Goal: Use online tool/utility: Utilize a website feature to perform a specific function

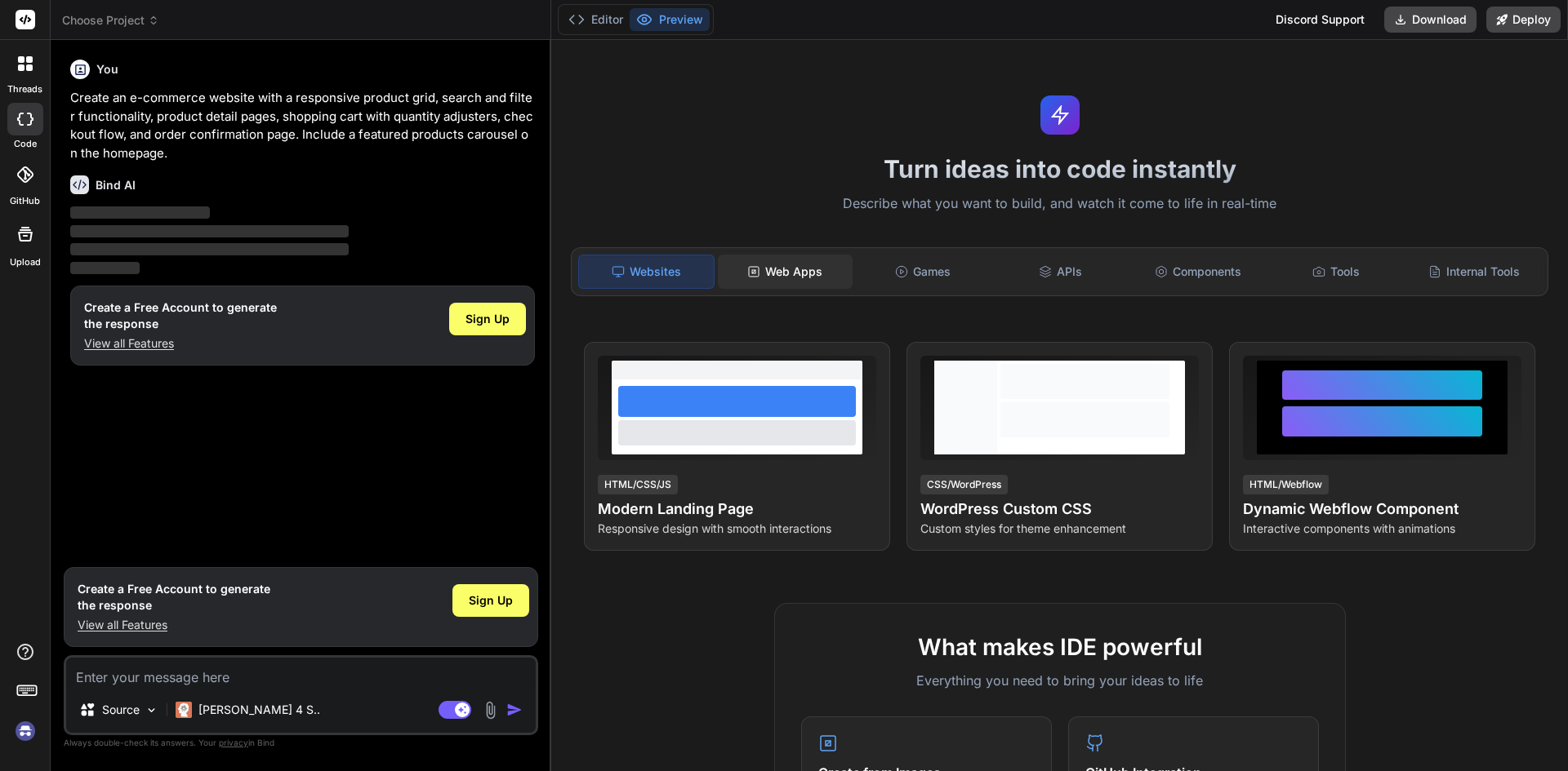
click at [788, 266] on div "Web Apps" at bounding box center [785, 272] width 134 height 34
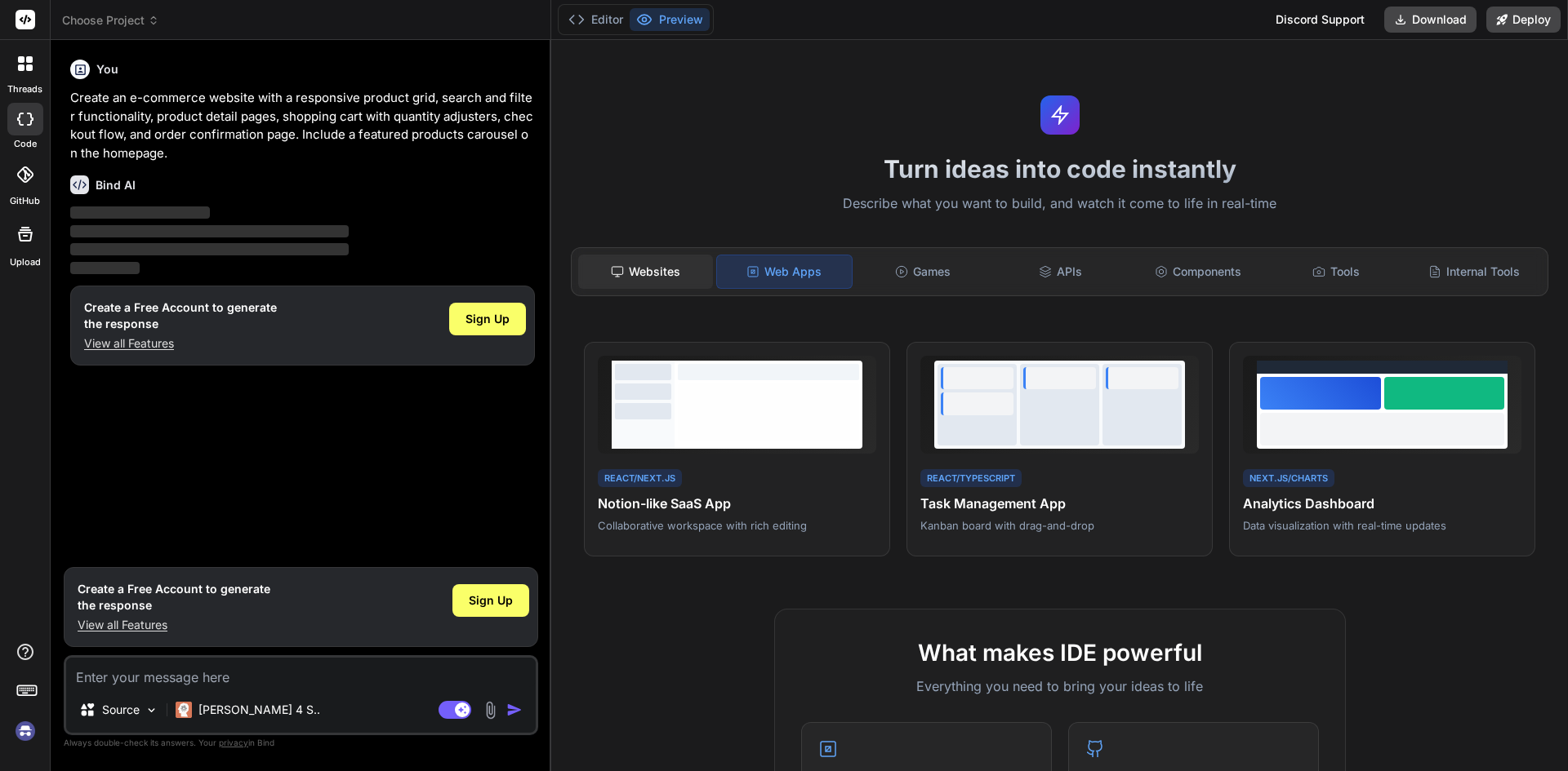
click at [661, 269] on div "Websites" at bounding box center [646, 272] width 134 height 34
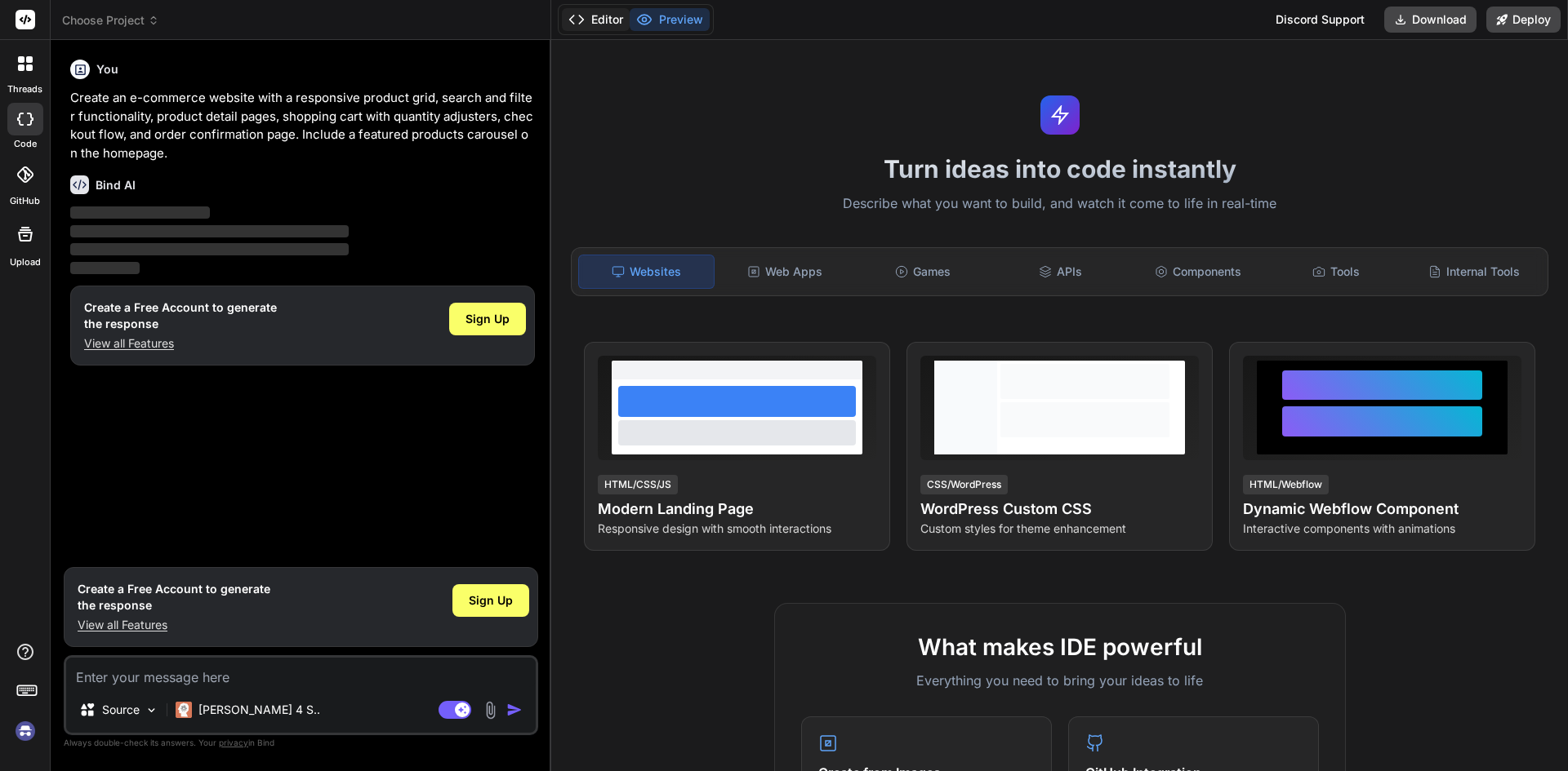
click at [594, 16] on button "Editor" at bounding box center [596, 18] width 68 height 22
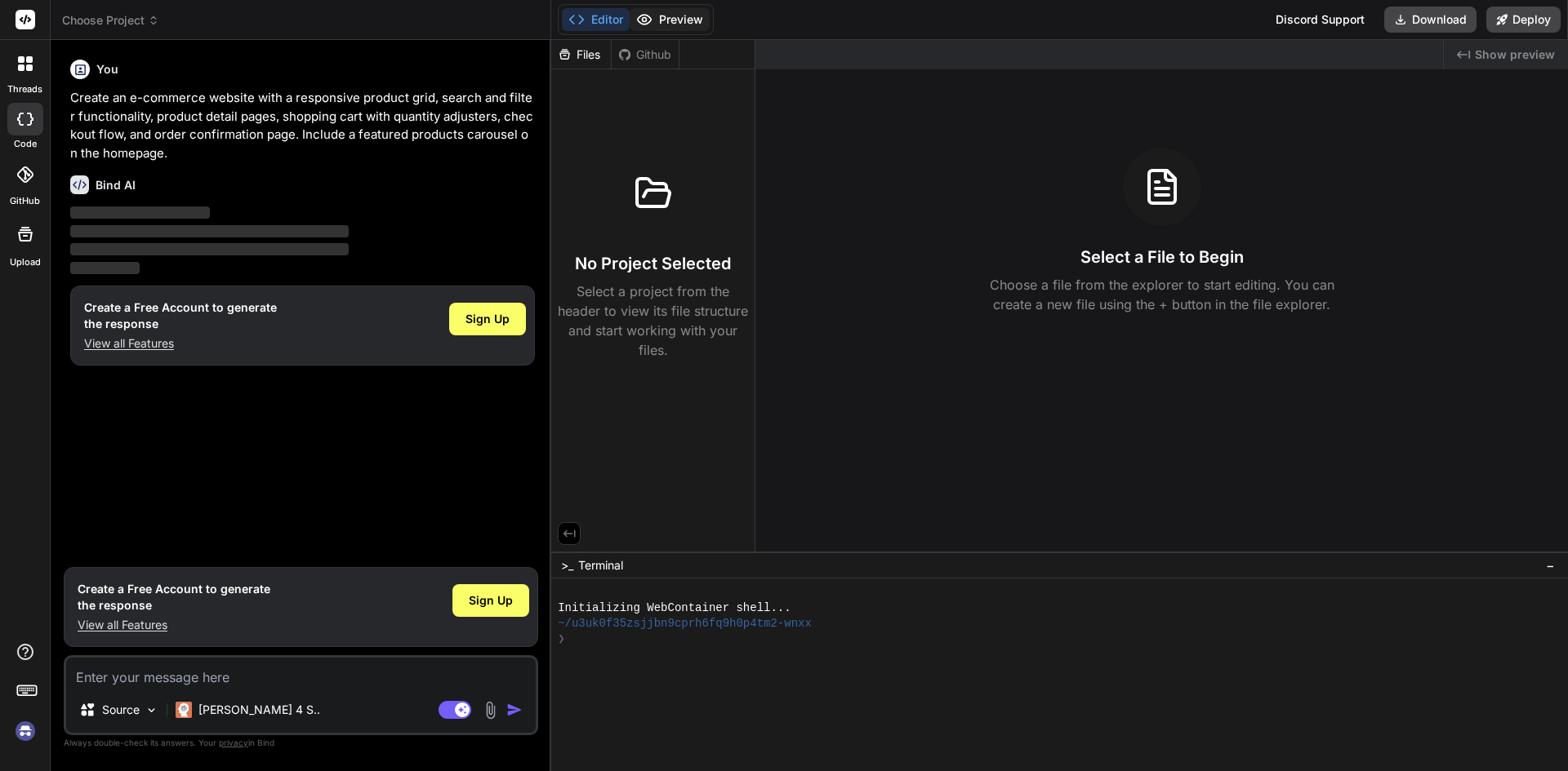
click at [691, 18] on button "Preview" at bounding box center [670, 18] width 80 height 22
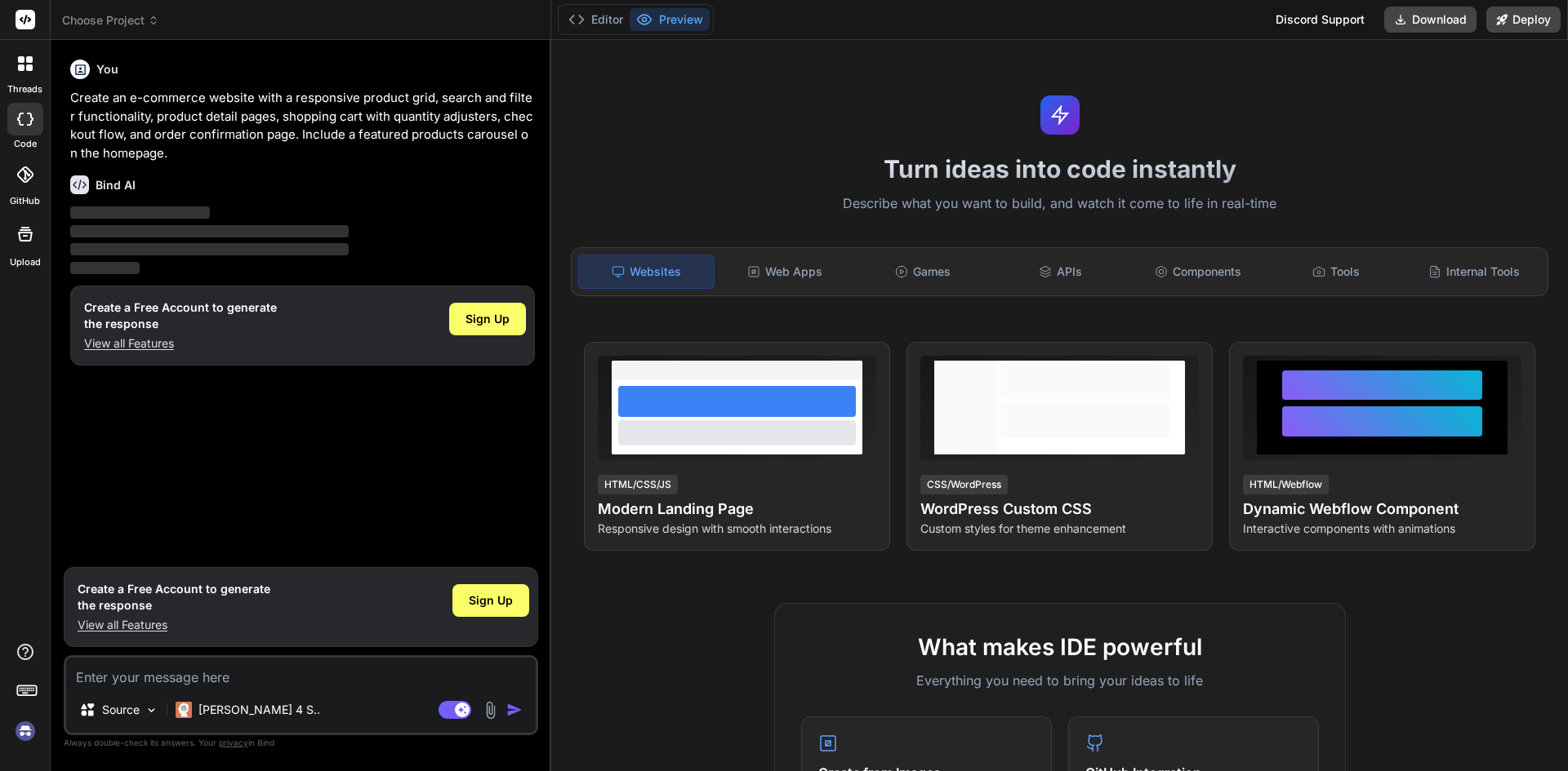
click at [31, 117] on icon at bounding box center [30, 119] width 7 height 13
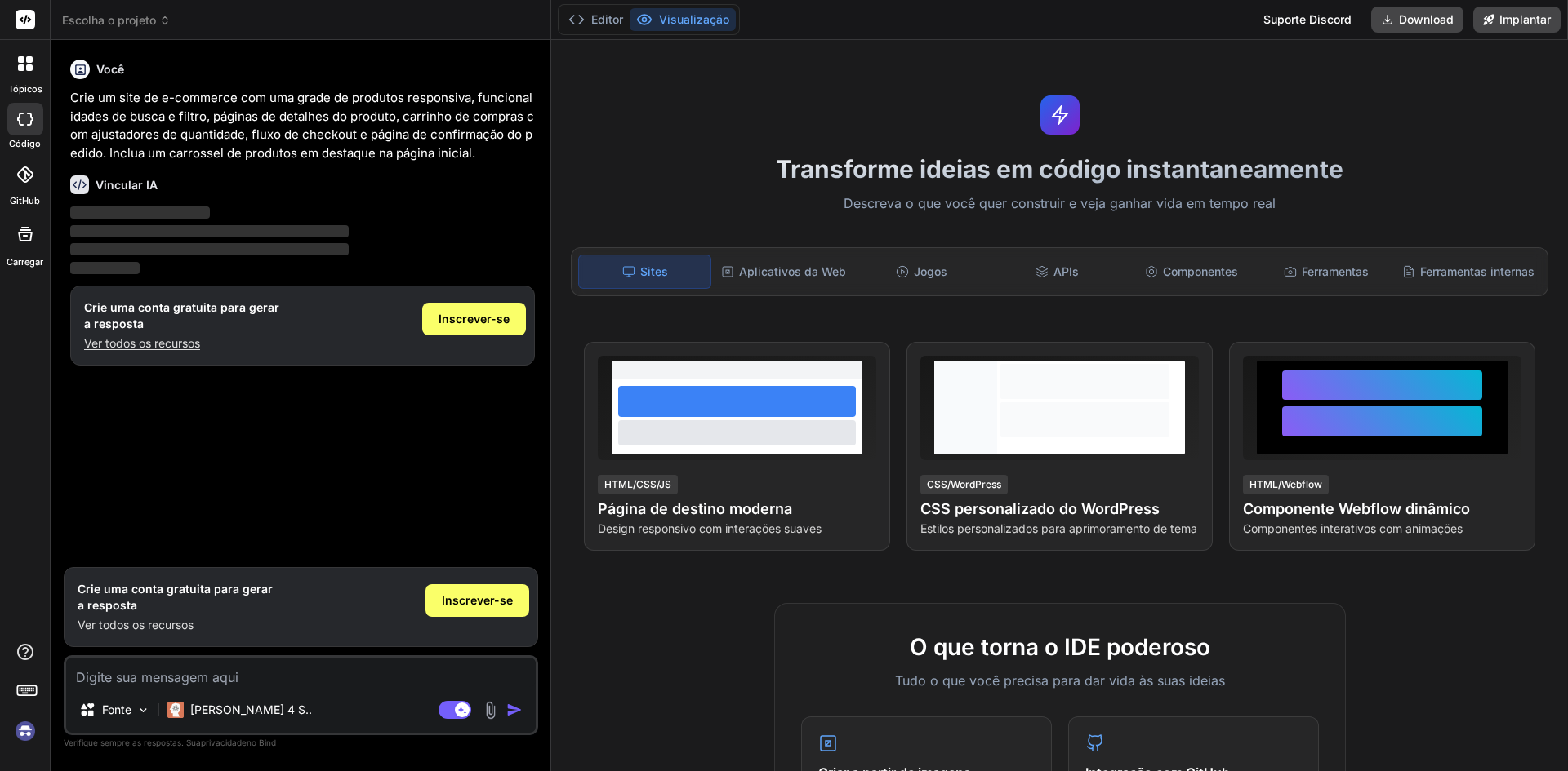
click at [345, 30] on header "Escolha o projeto Created with Pixso." at bounding box center [301, 19] width 501 height 40
type textarea "x"
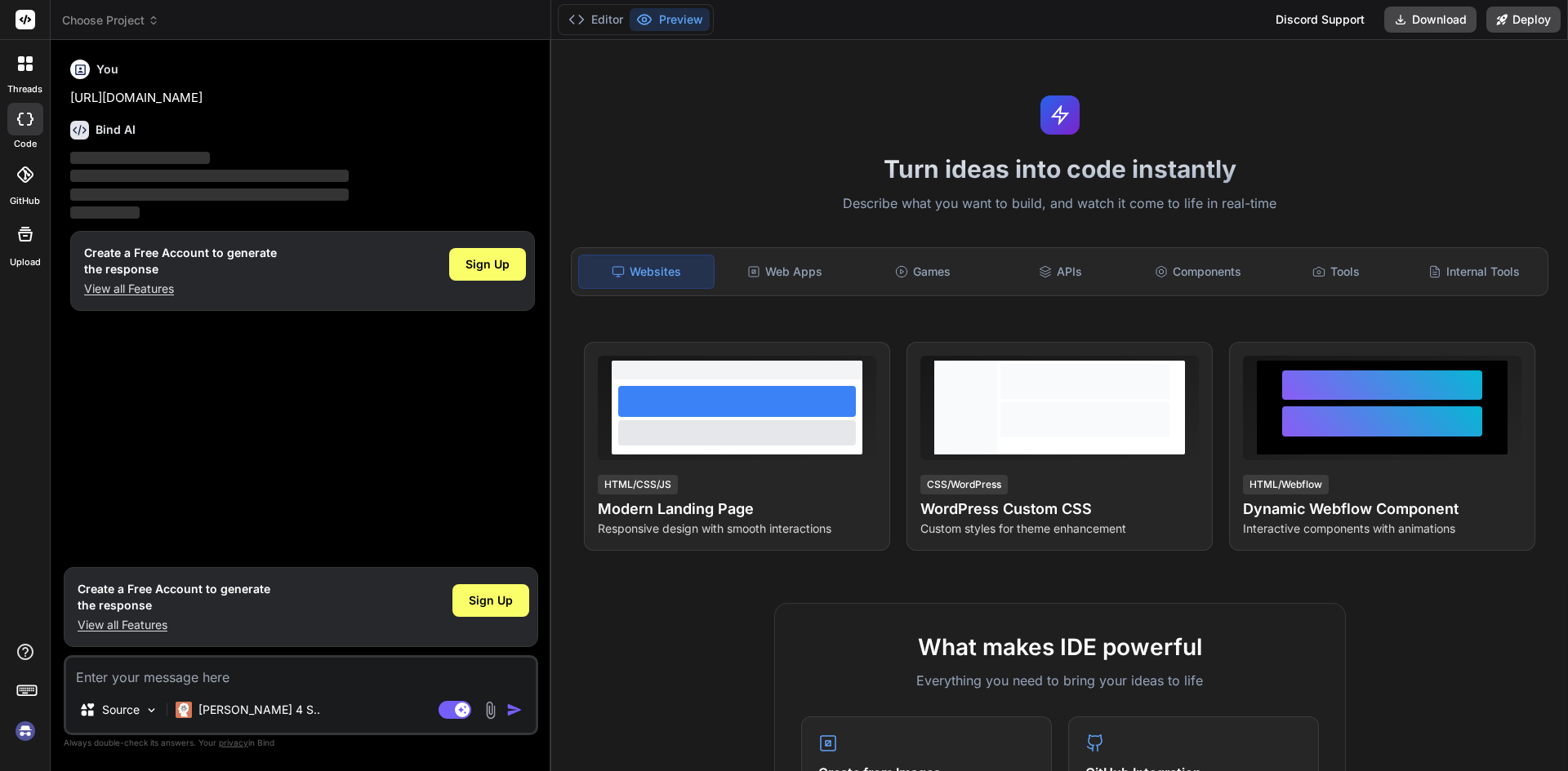
click at [148, 165] on p "‌" at bounding box center [302, 158] width 465 height 18
click at [142, 101] on p "[URL][DOMAIN_NAME]" at bounding box center [302, 97] width 465 height 18
click at [300, 109] on div "Bind AI ‌ ‌ ‌ ‌" at bounding box center [302, 165] width 465 height 115
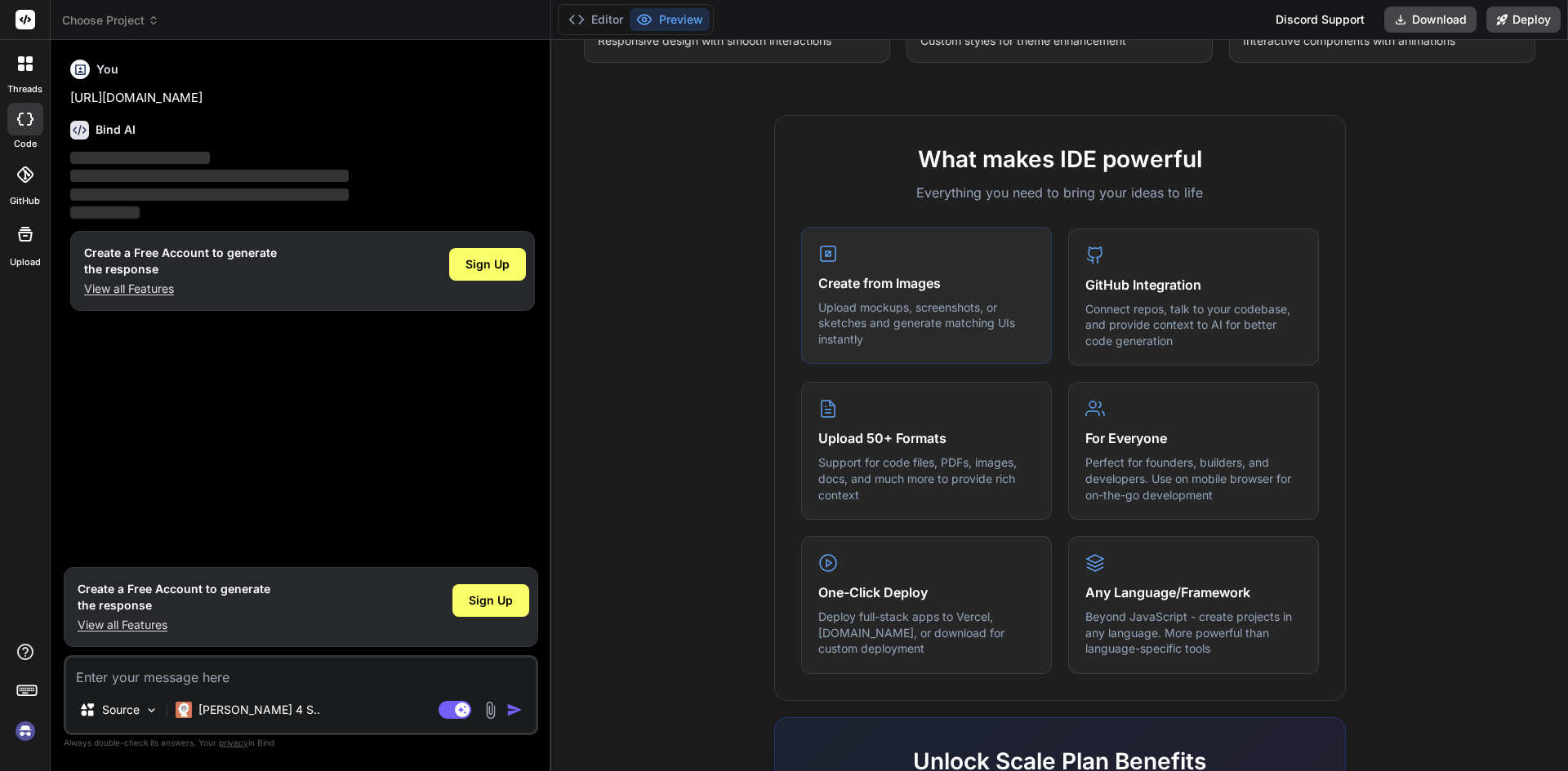
scroll to position [490, 0]
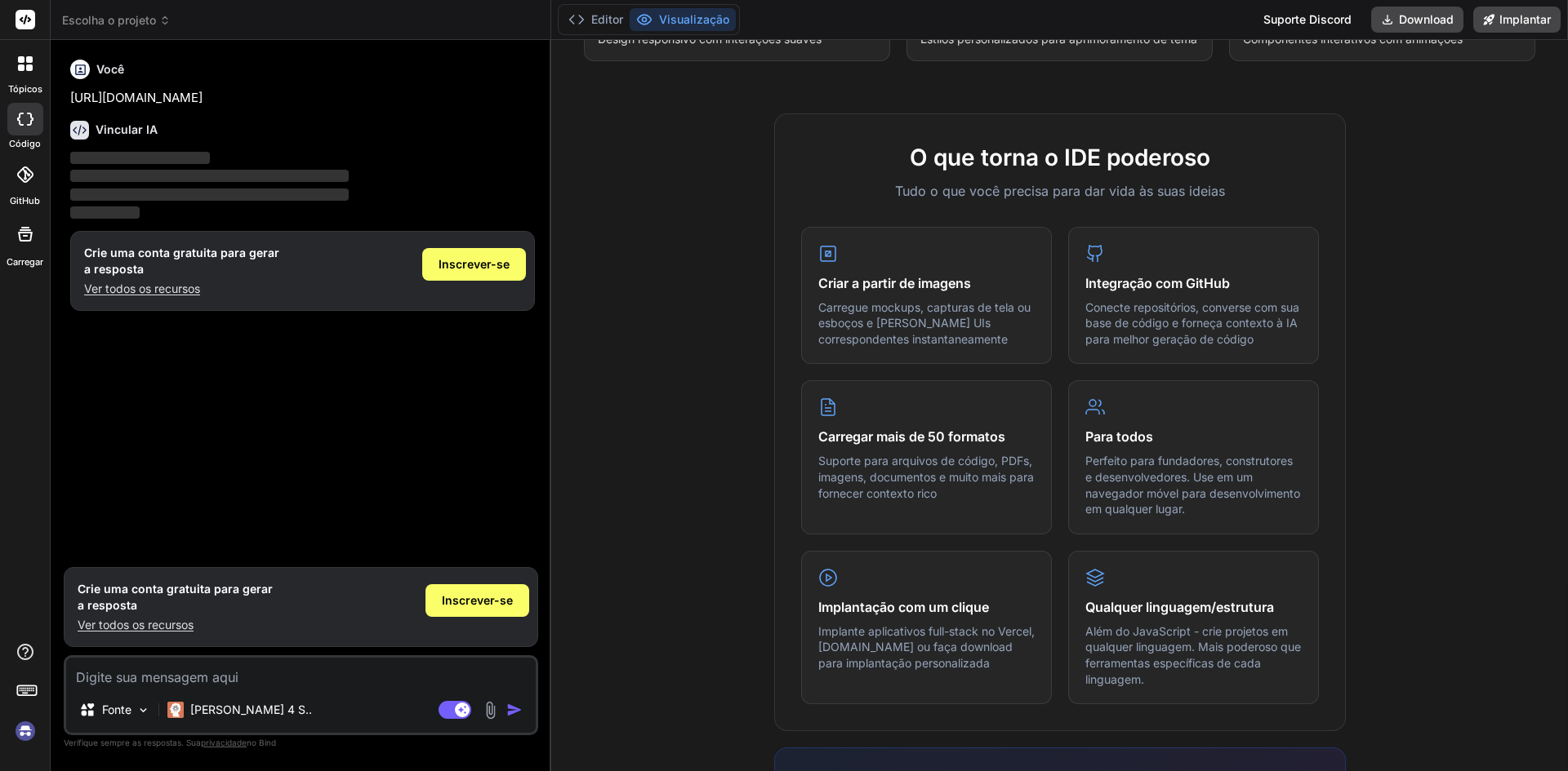
click at [284, 293] on div "Crie uma conta gratuita para gerar a resposta Ver todos os recursos Inscrever-se" at bounding box center [302, 271] width 465 height 80
click at [481, 258] on font "Inscrever-se" at bounding box center [473, 264] width 71 height 14
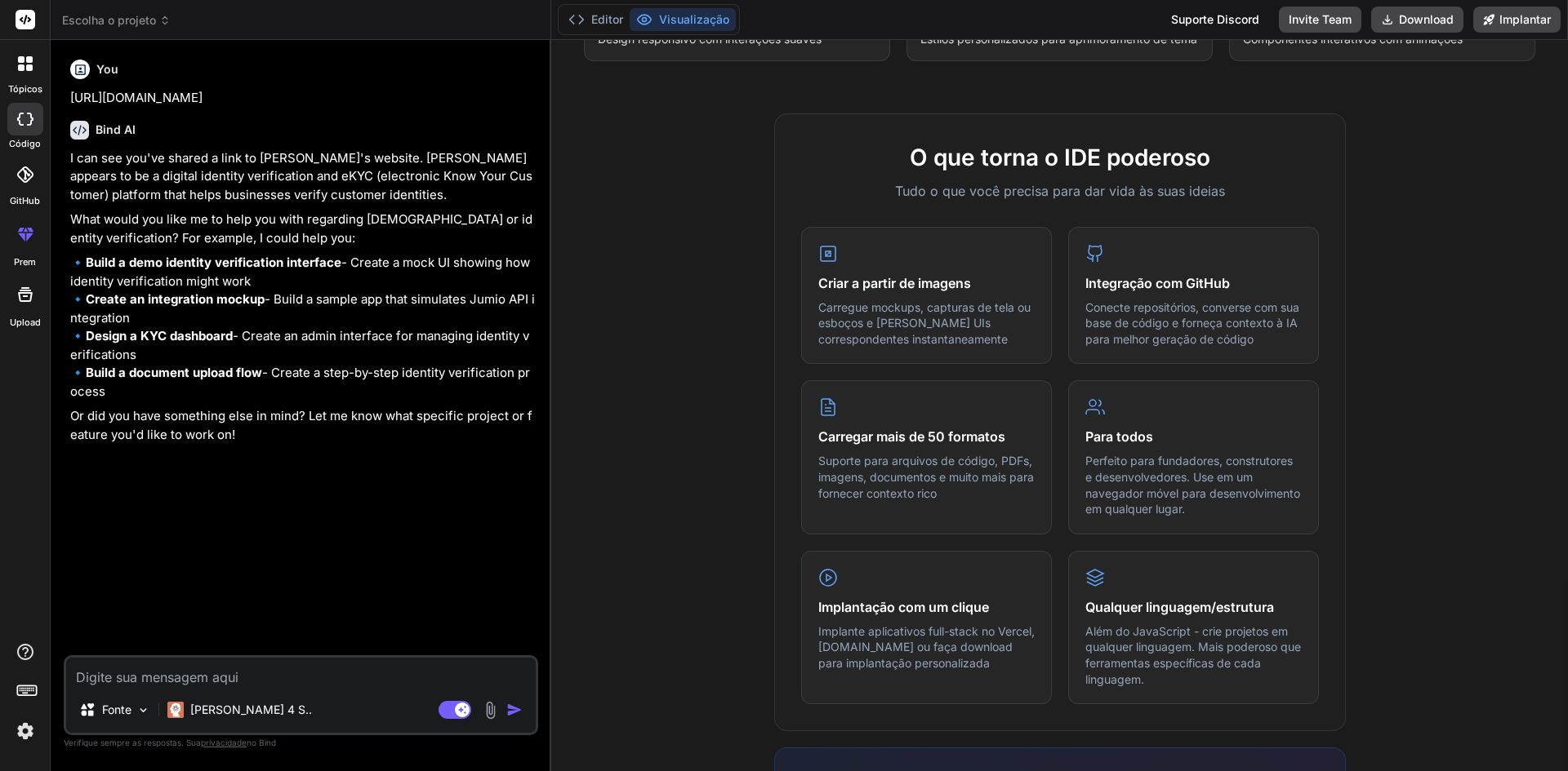
type textarea "x"
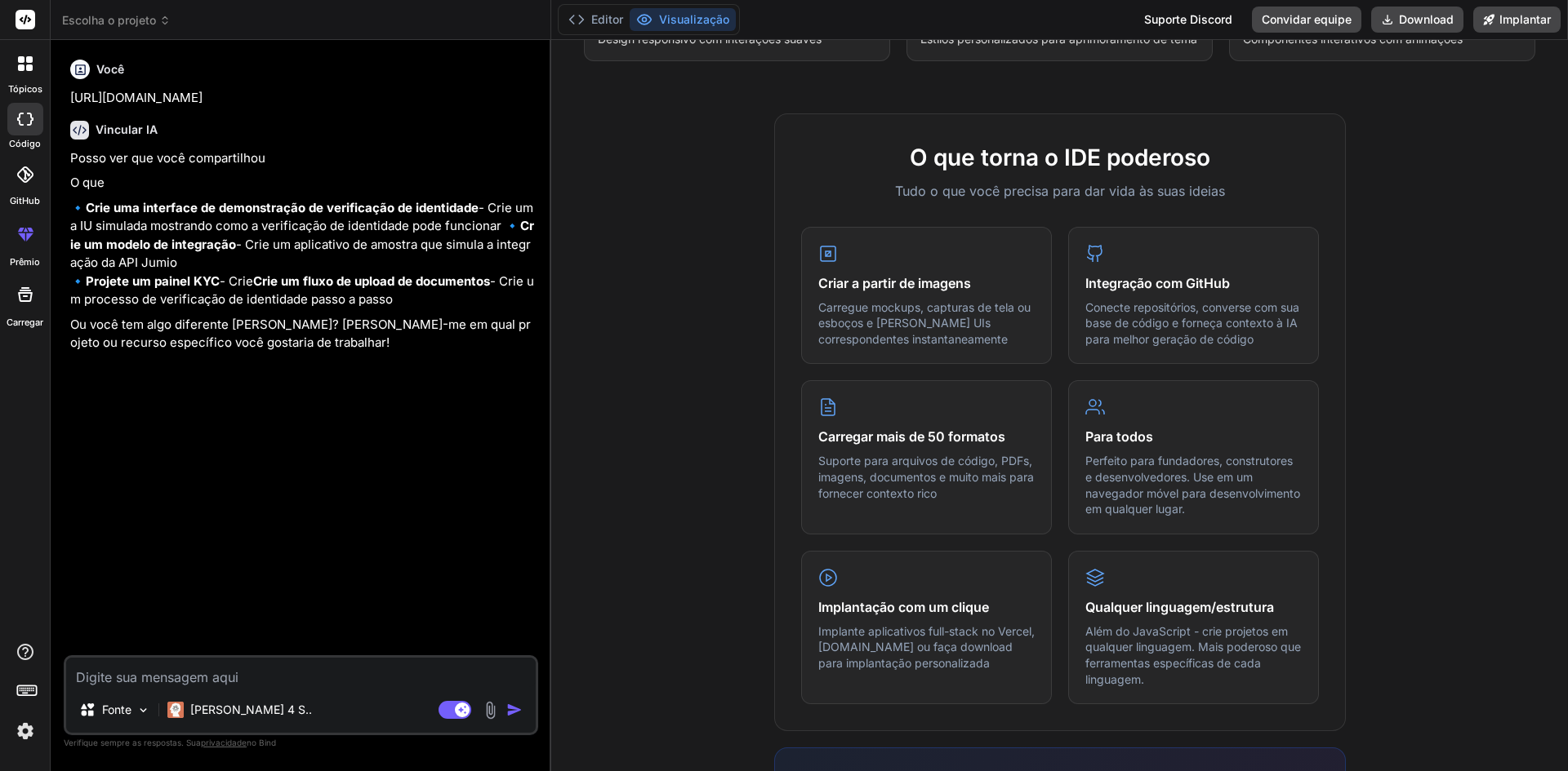
drag, startPoint x: 97, startPoint y: 208, endPoint x: 220, endPoint y: 263, distance: 134.7
click at [220, 263] on p "🔹 Crie uma interface de demonstração de verificação de identidade - Crie uma IU…" at bounding box center [302, 254] width 465 height 110
copy p "Crie uma interface de demonstração de verificação de identidade - Crie uma IU s…"
click at [173, 670] on textarea at bounding box center [301, 673] width 469 height 29
paste textarea "Crie uma interface de demonstração de verificação de identidade - Crie uma IU s…"
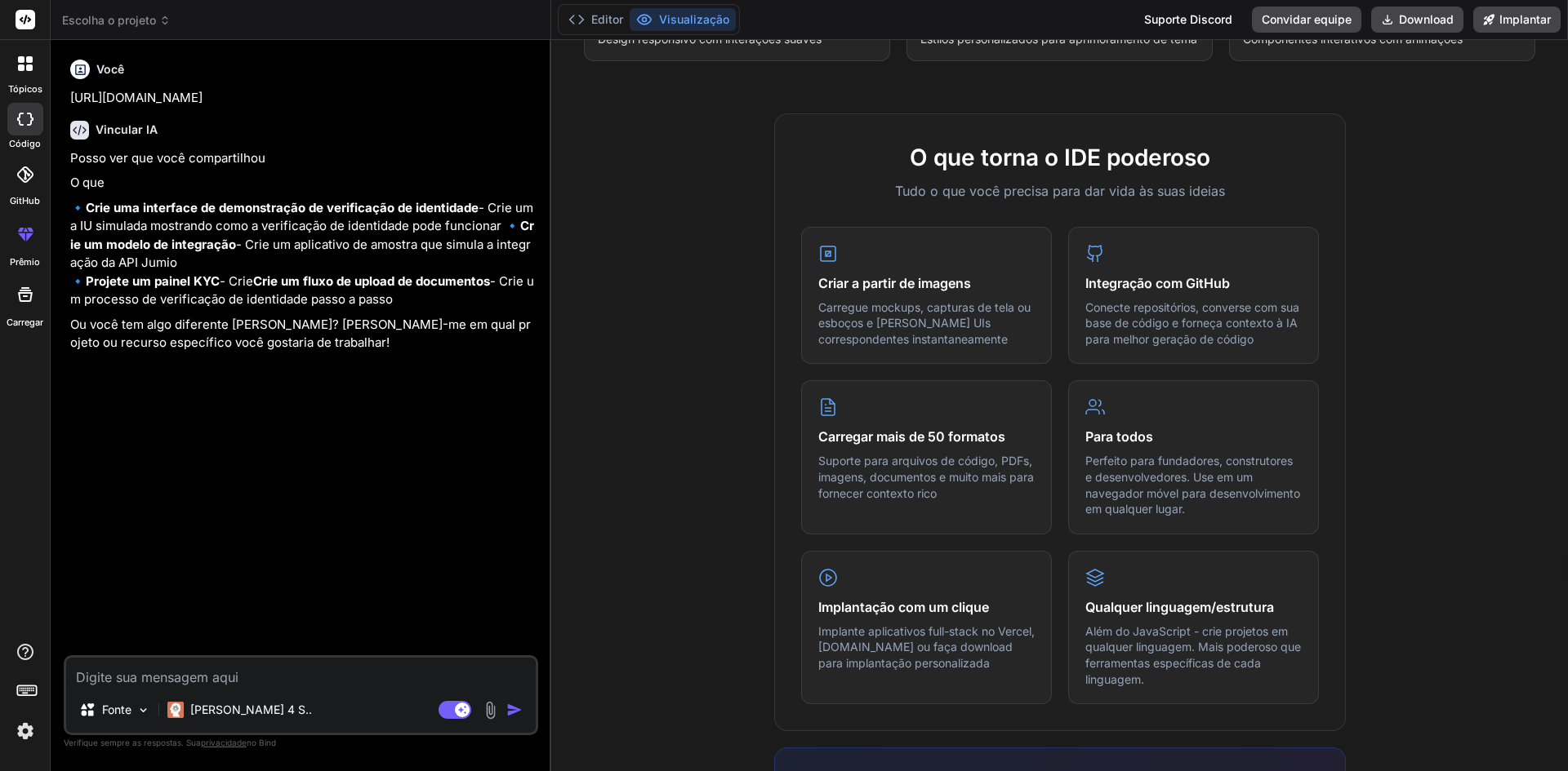
type textarea "Crie uma interface de demonstração de verificação de identidade - Crie uma IU s…"
type textarea "x"
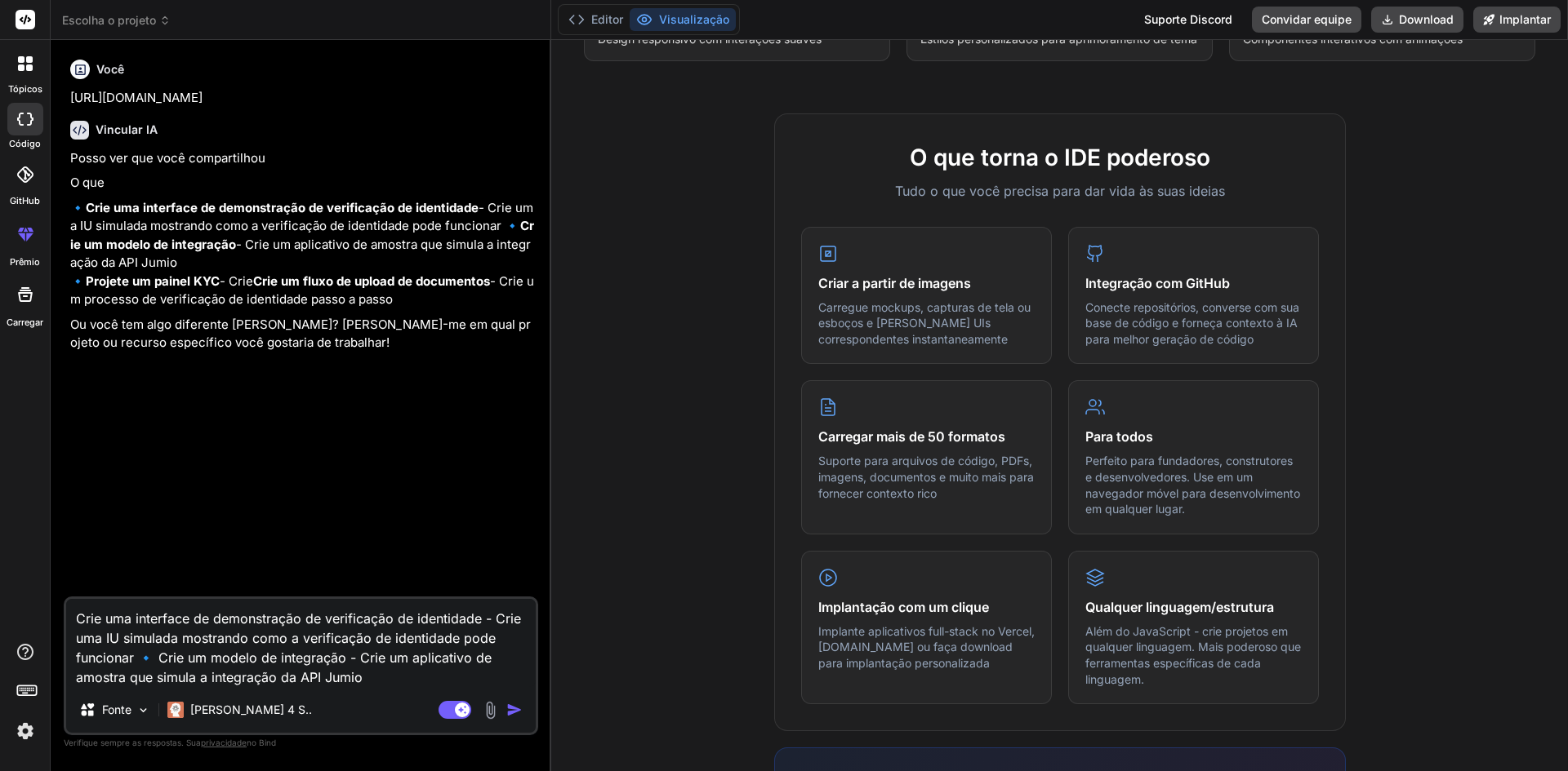
type textarea "Crie uma interface de demonstração de verificação de identidade - Crie uma IU s…"
click at [515, 709] on img "button" at bounding box center [514, 710] width 17 height 17
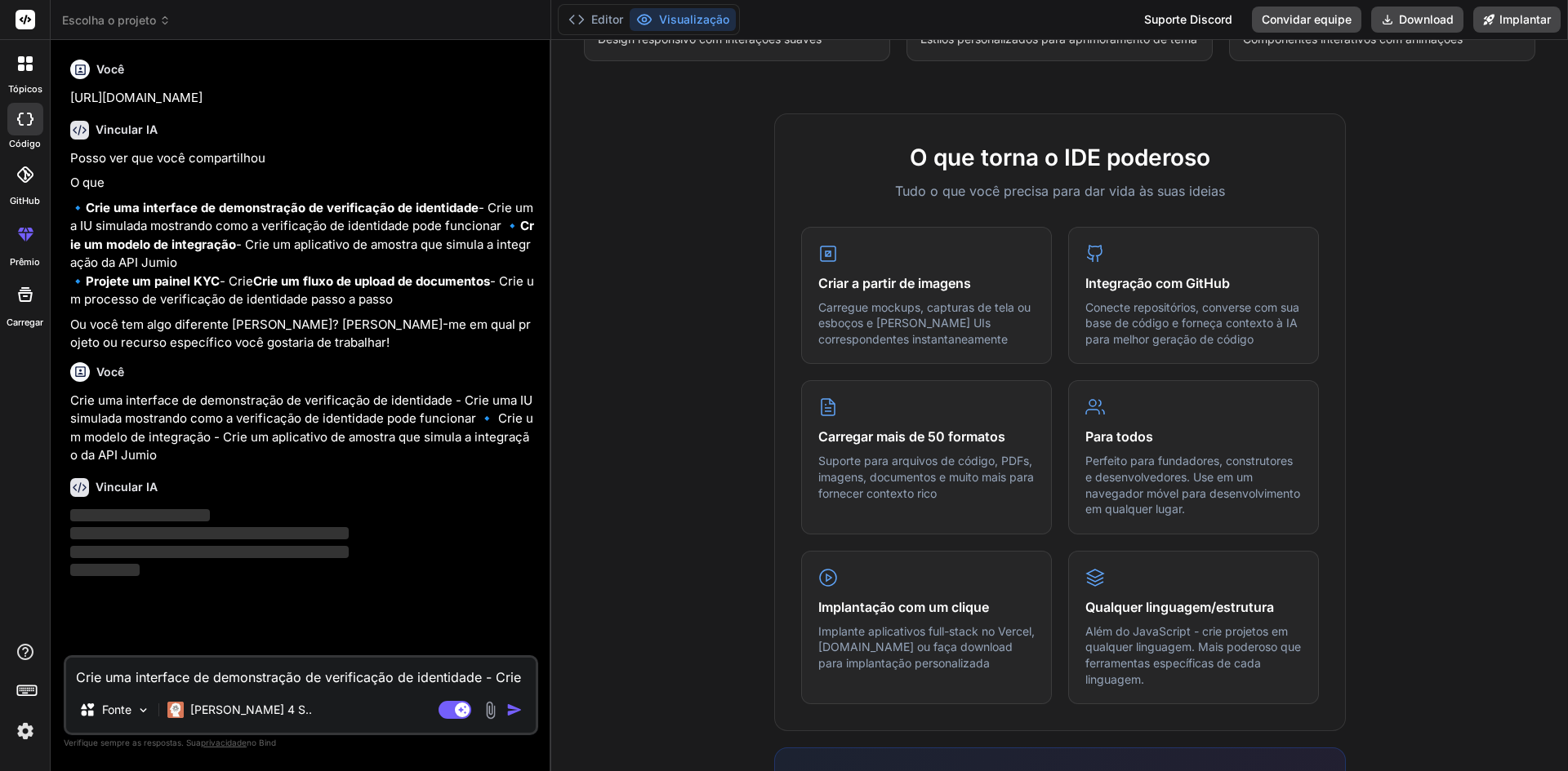
scroll to position [0, 0]
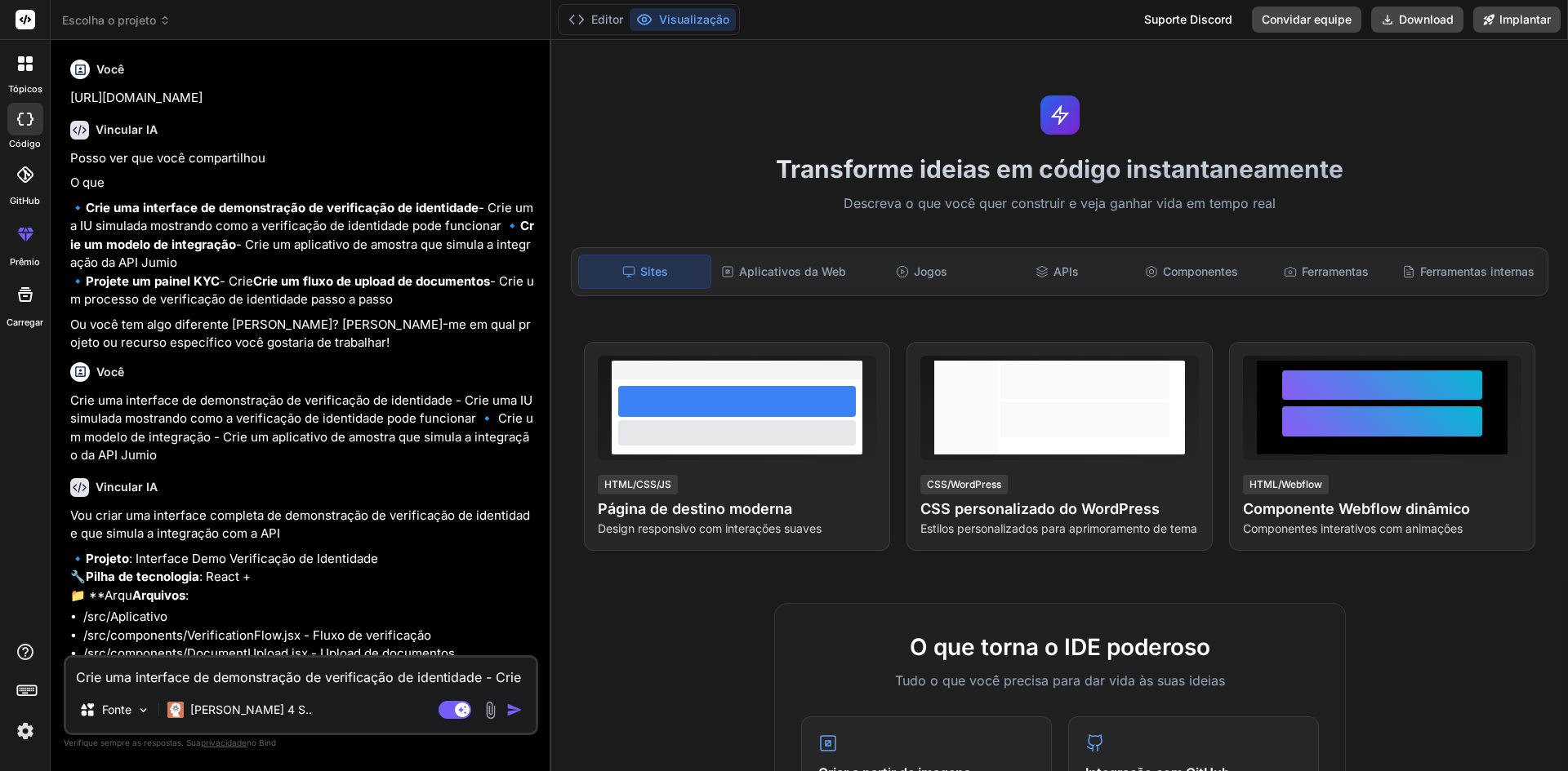
type textarea "x"
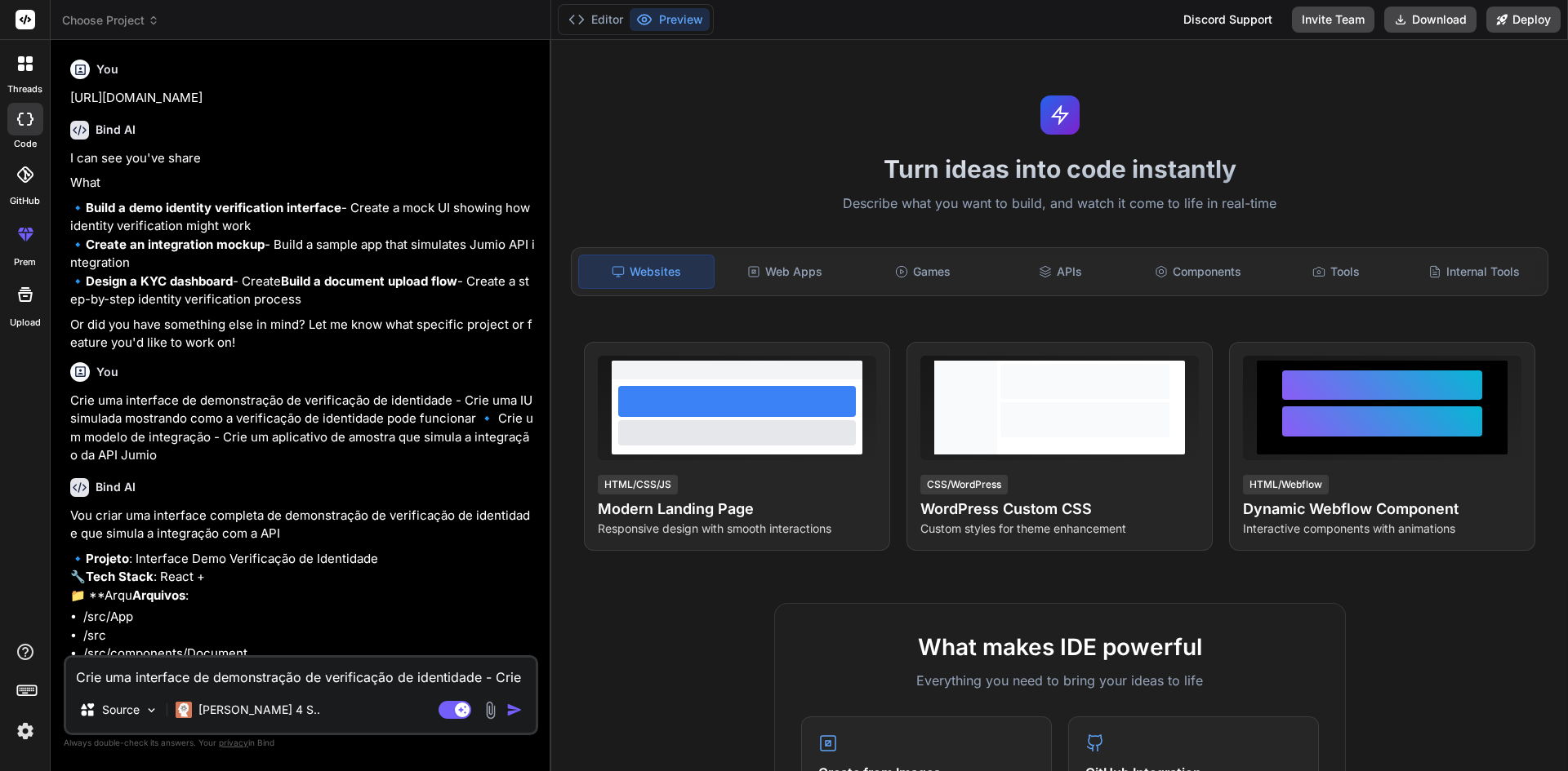
drag, startPoint x: 92, startPoint y: 203, endPoint x: 168, endPoint y: 245, distance: 86.8
click at [154, 263] on p "🔹 Build a demo identity verification interface - Create a mock UI showing how i…" at bounding box center [302, 254] width 465 height 110
copy p "Build a demo identity verification interface - Create a mock UI showing how ide…"
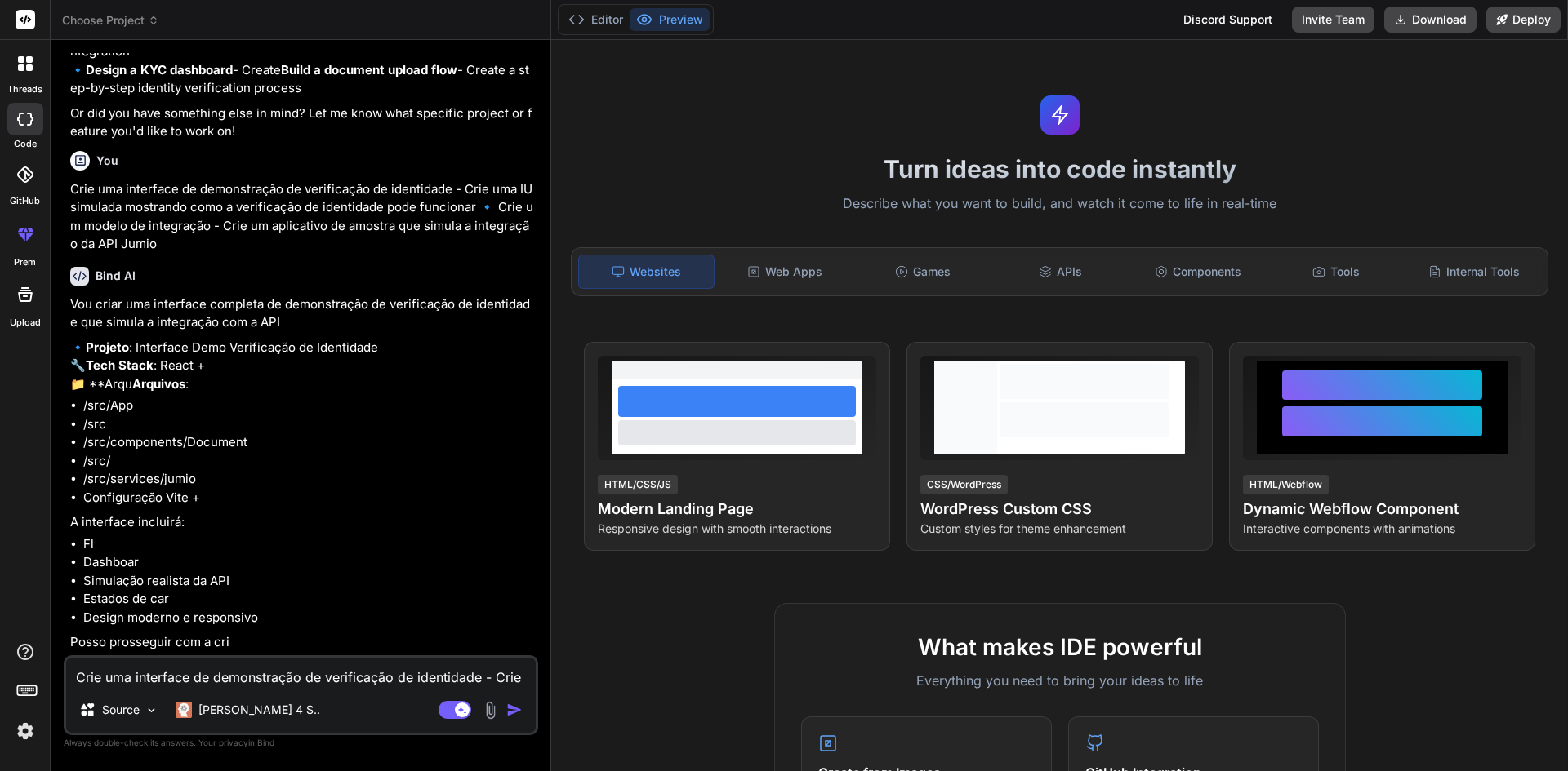
scroll to position [266, 0]
click at [192, 670] on textarea "Crie uma interface de demonstração de verificação de identidade - Crie uma IU s…" at bounding box center [301, 673] width 469 height 29
type textarea "s"
type textarea "x"
type textarea "si"
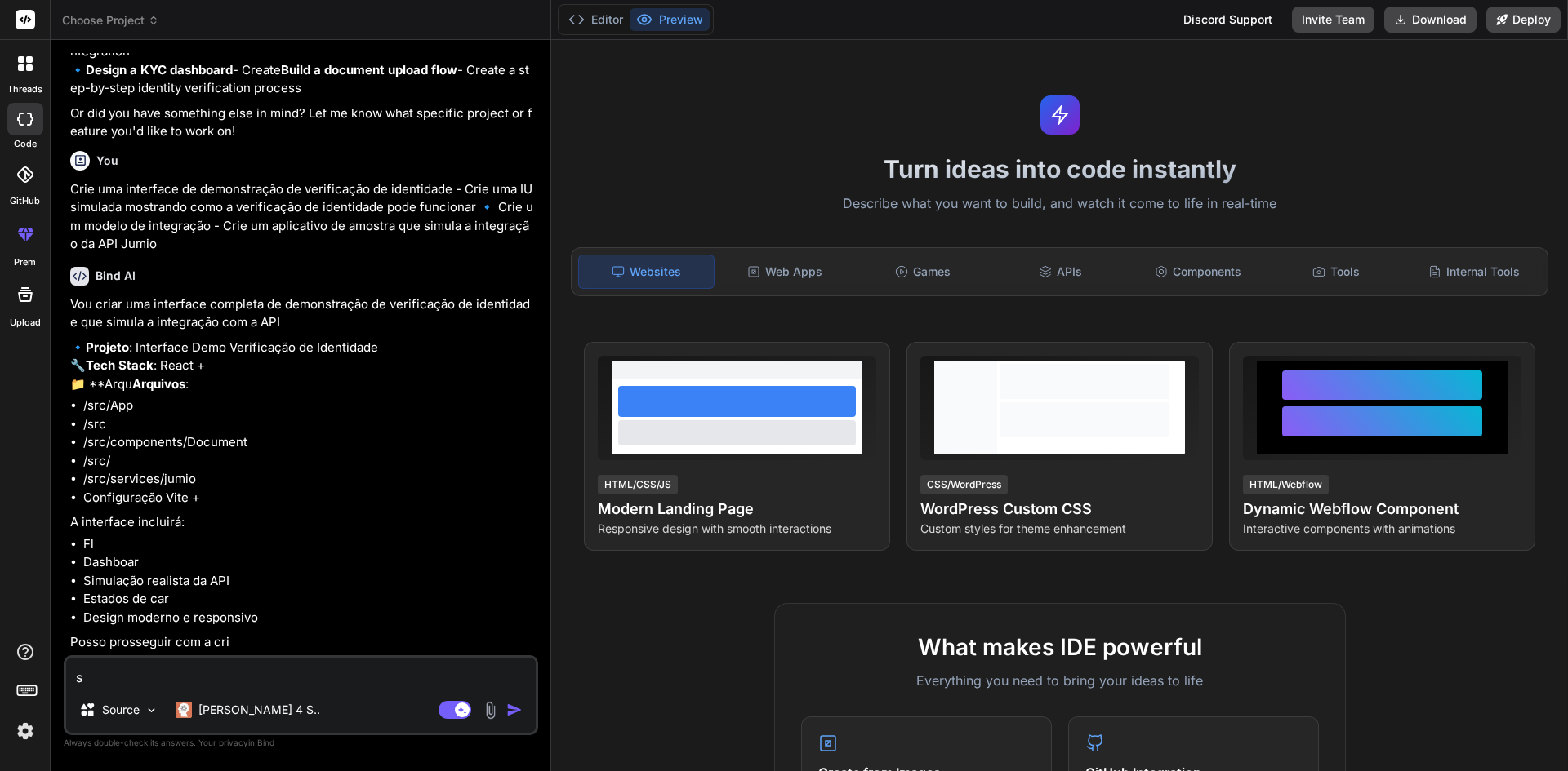
type textarea "x"
type textarea "sim"
type textarea "x"
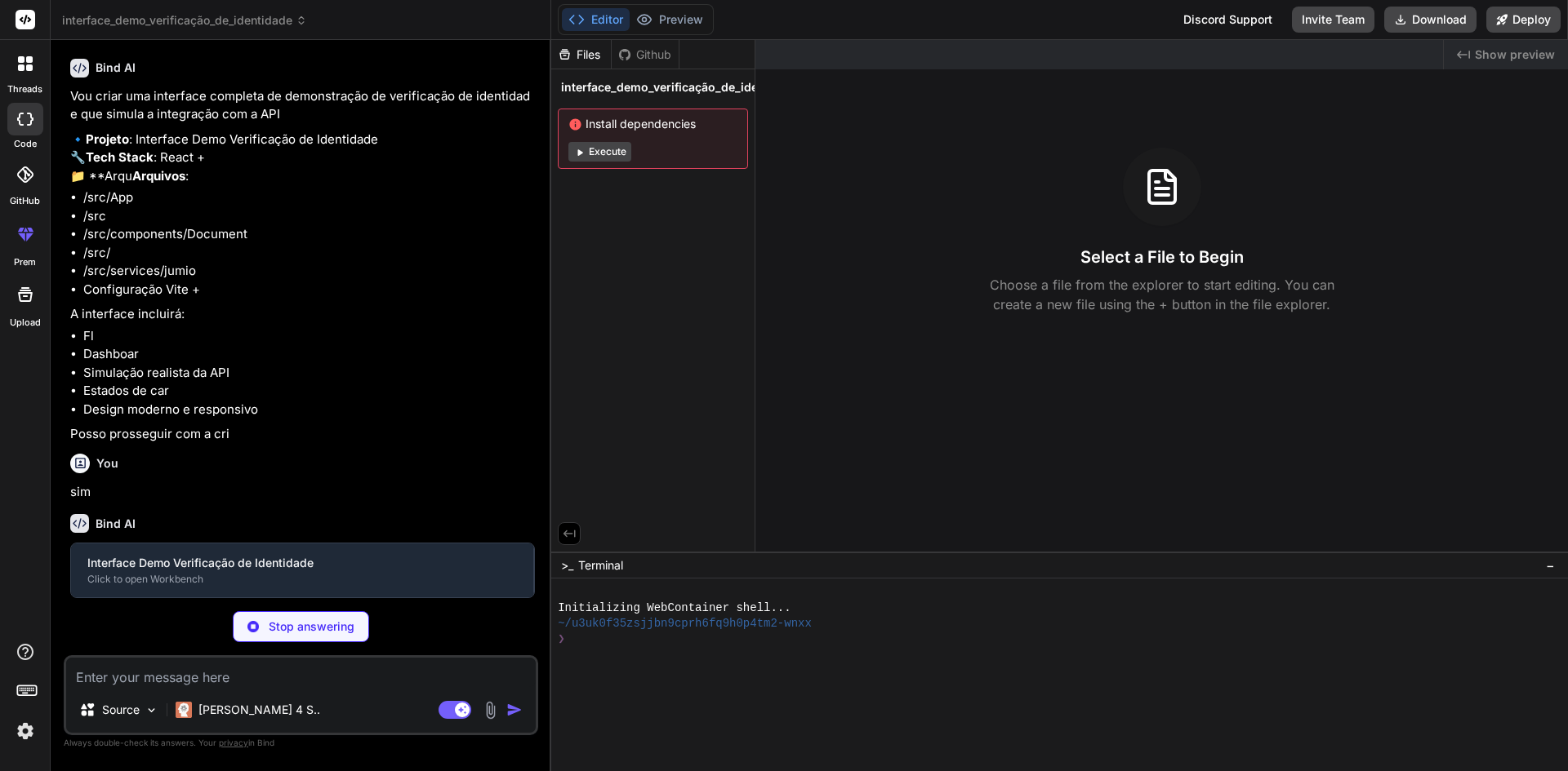
scroll to position [436, 0]
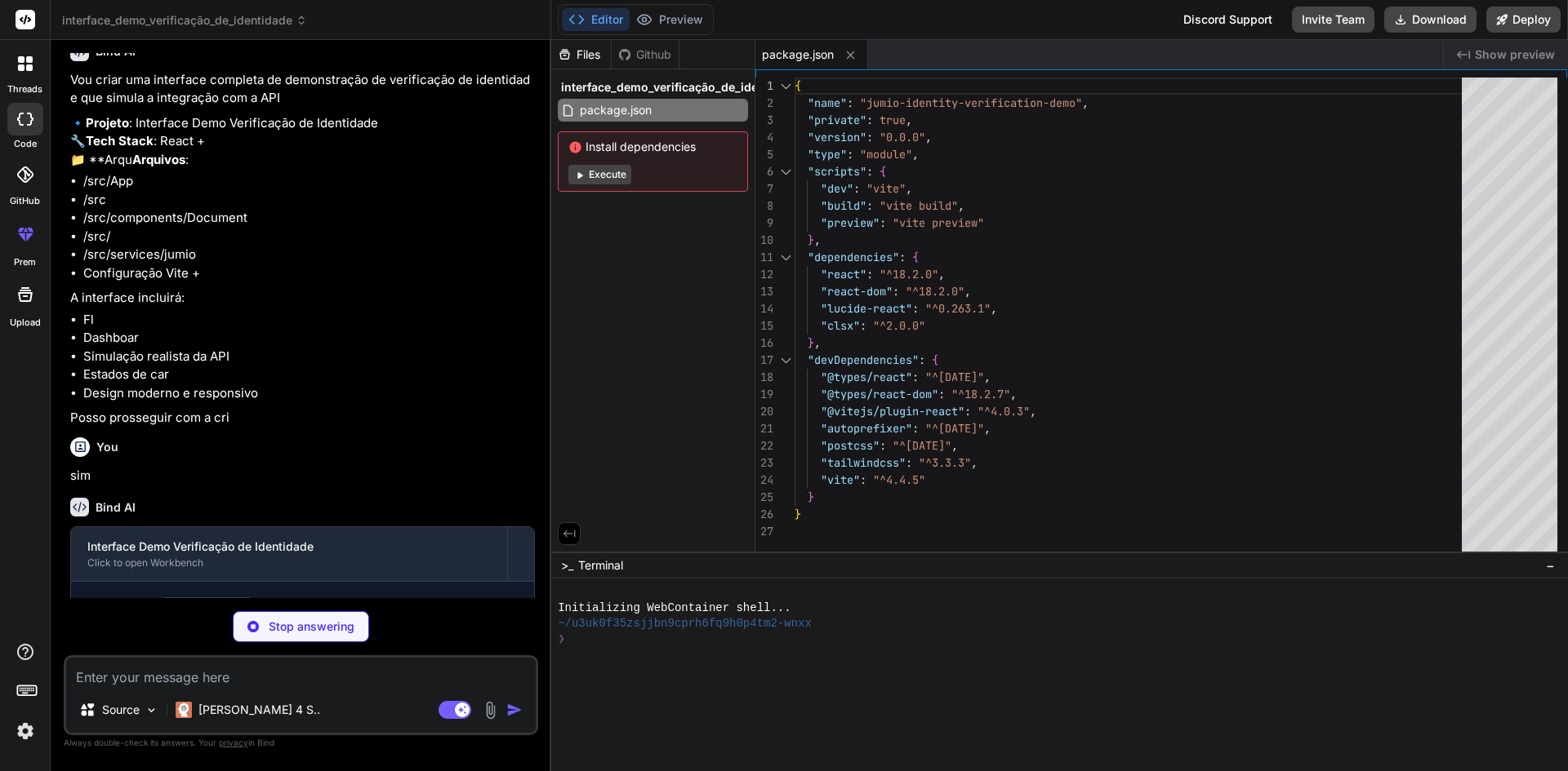
type textarea "x"
type textarea "<script type="module" src="/src/main.jsx"></script> </body> </html>"
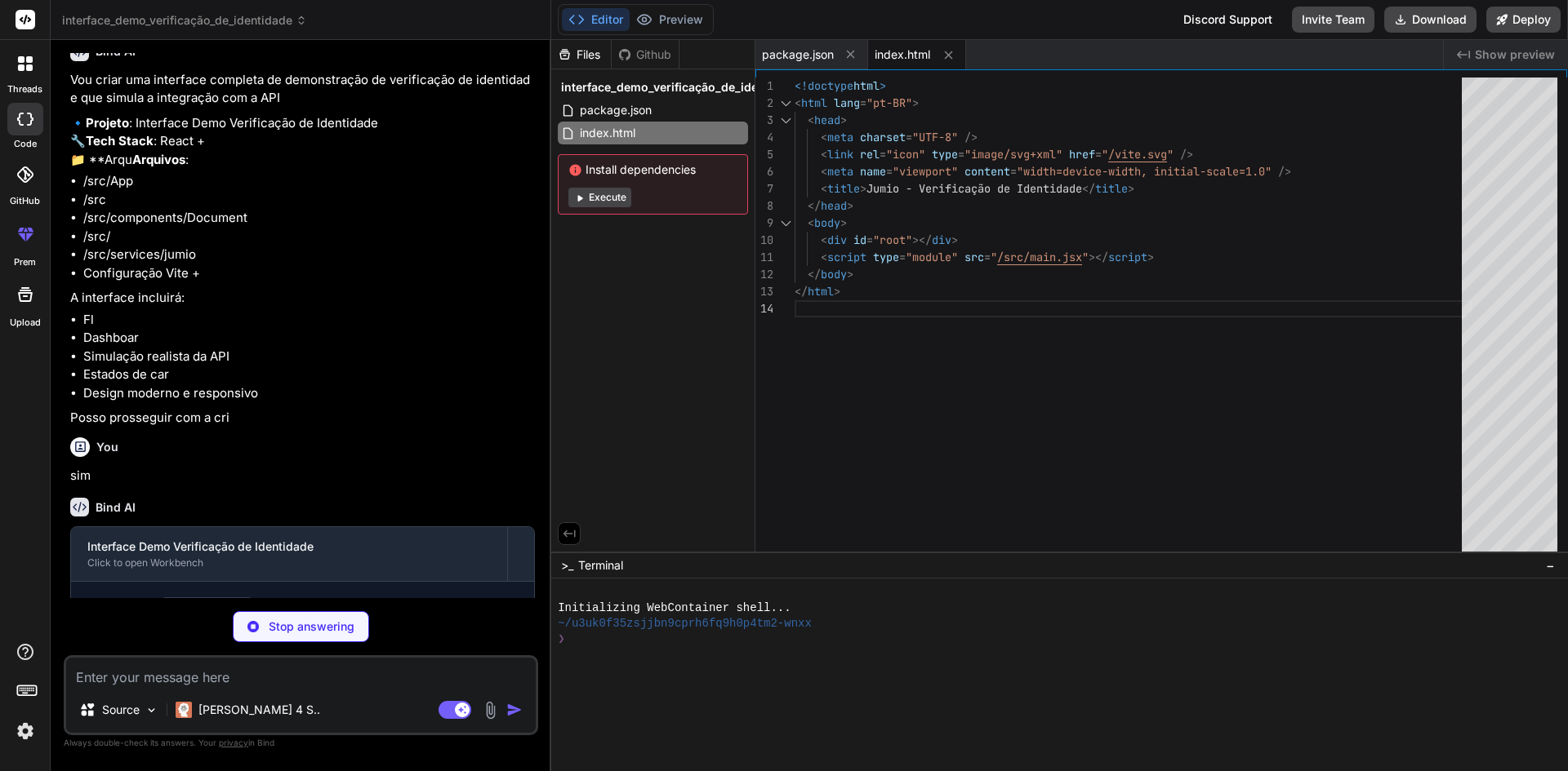
type textarea "x"
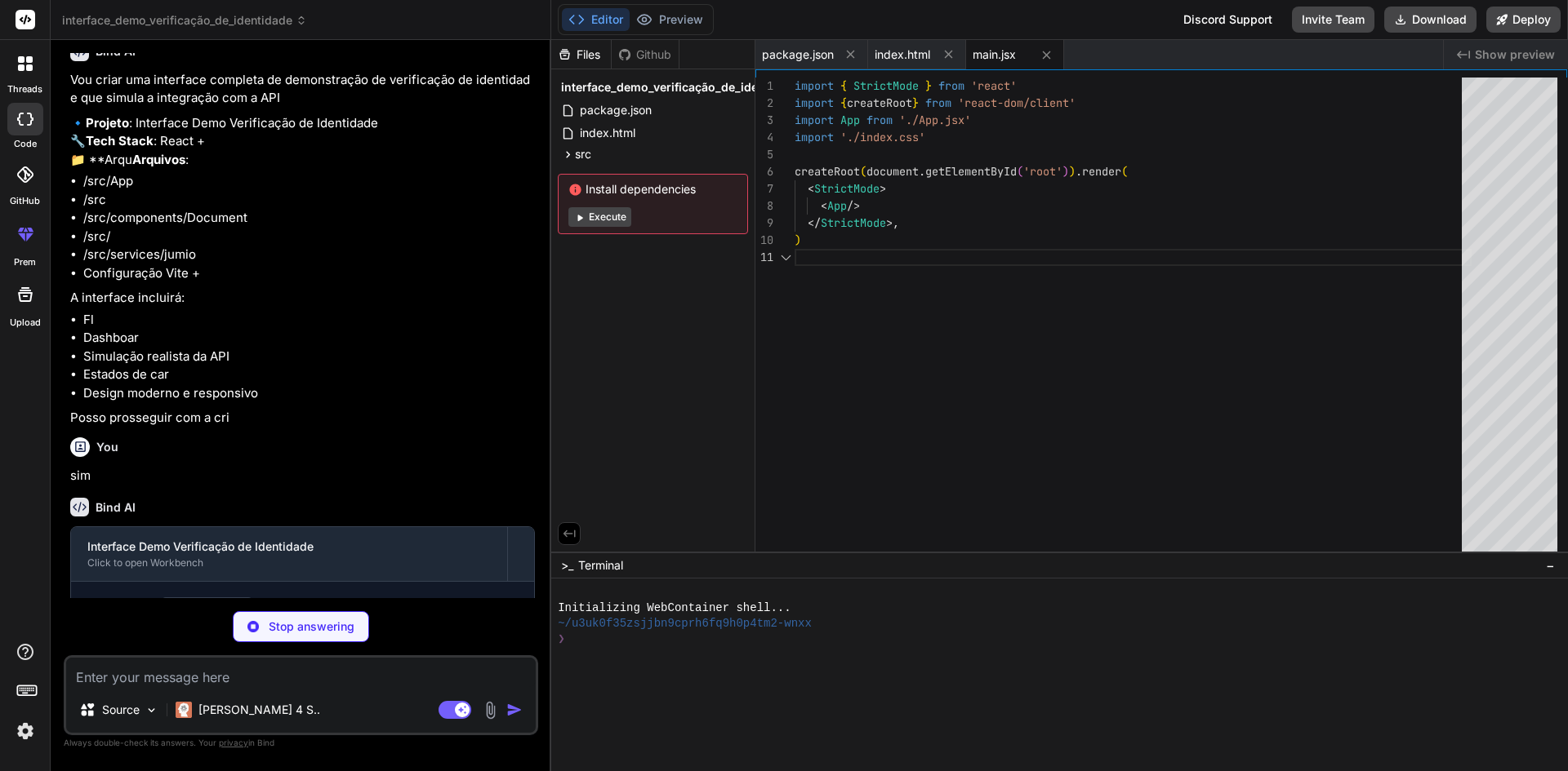
type textarea "x"
type textarea "@tailwind base; @tailwind components; @tailwind utilities;"
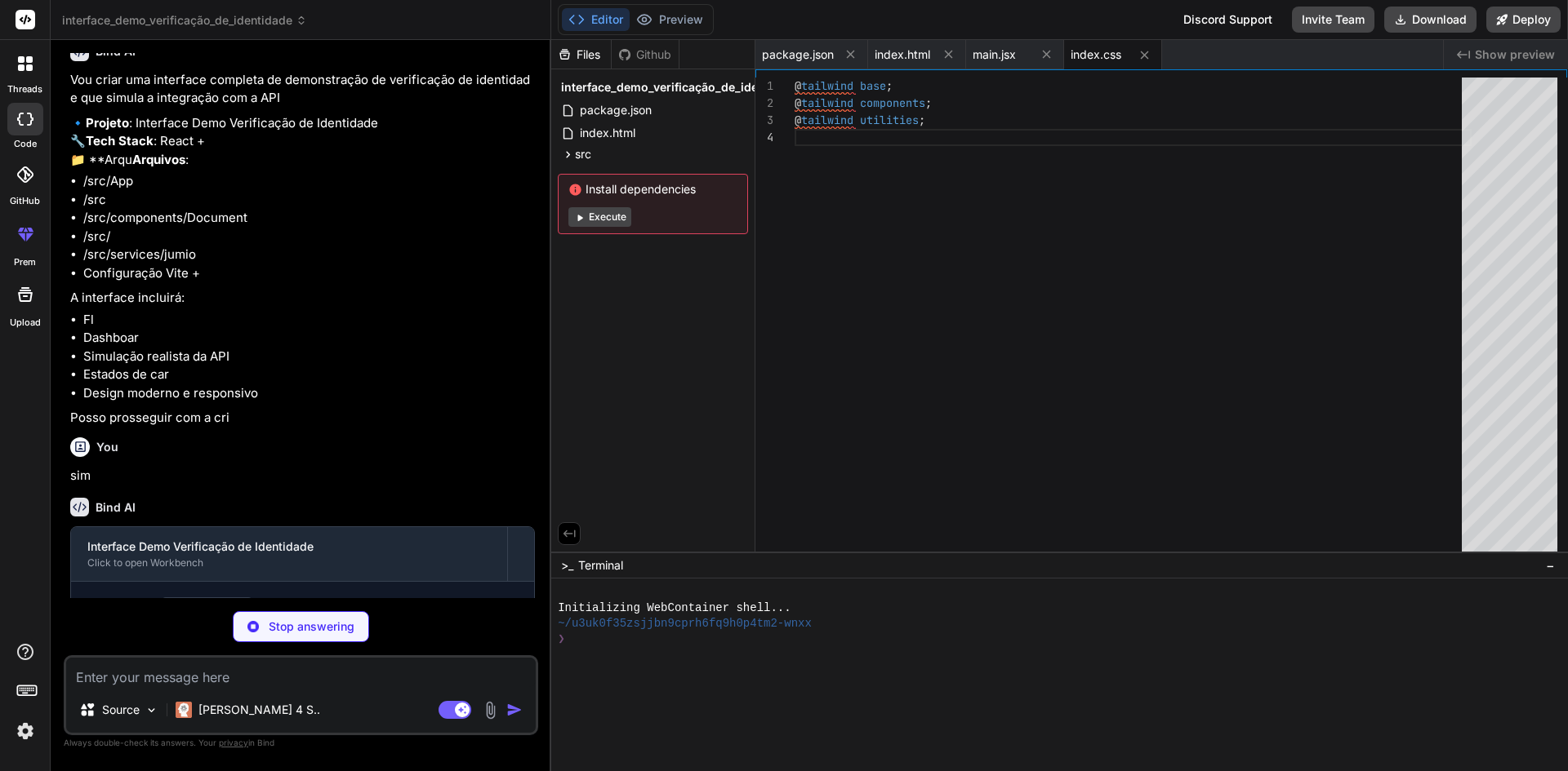
type textarea "x"
type textarea "}"
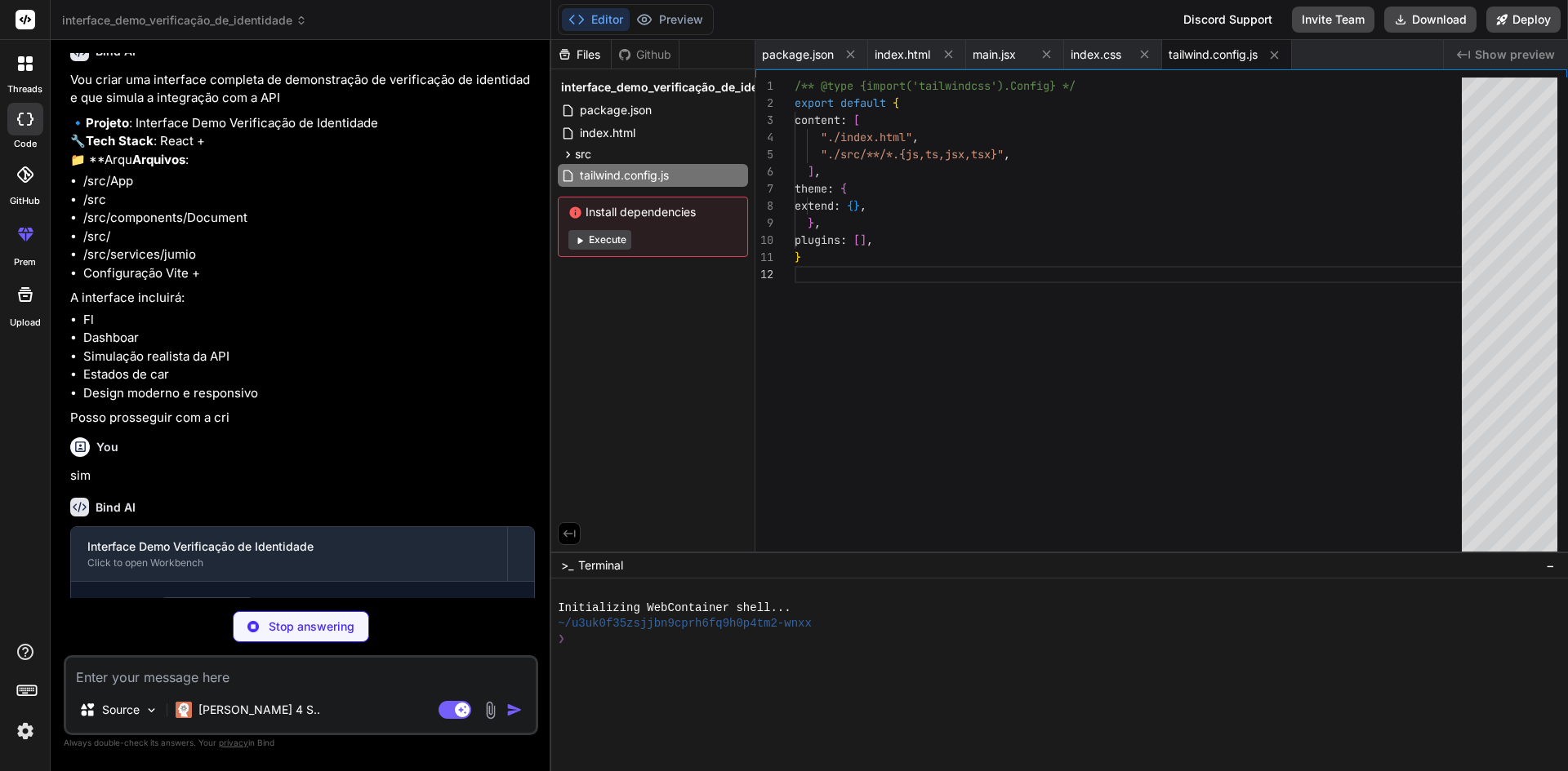
type textarea "x"
type textarea "export default { plugins: { tailwindcss: {}, autoprefixer: {}, }, }"
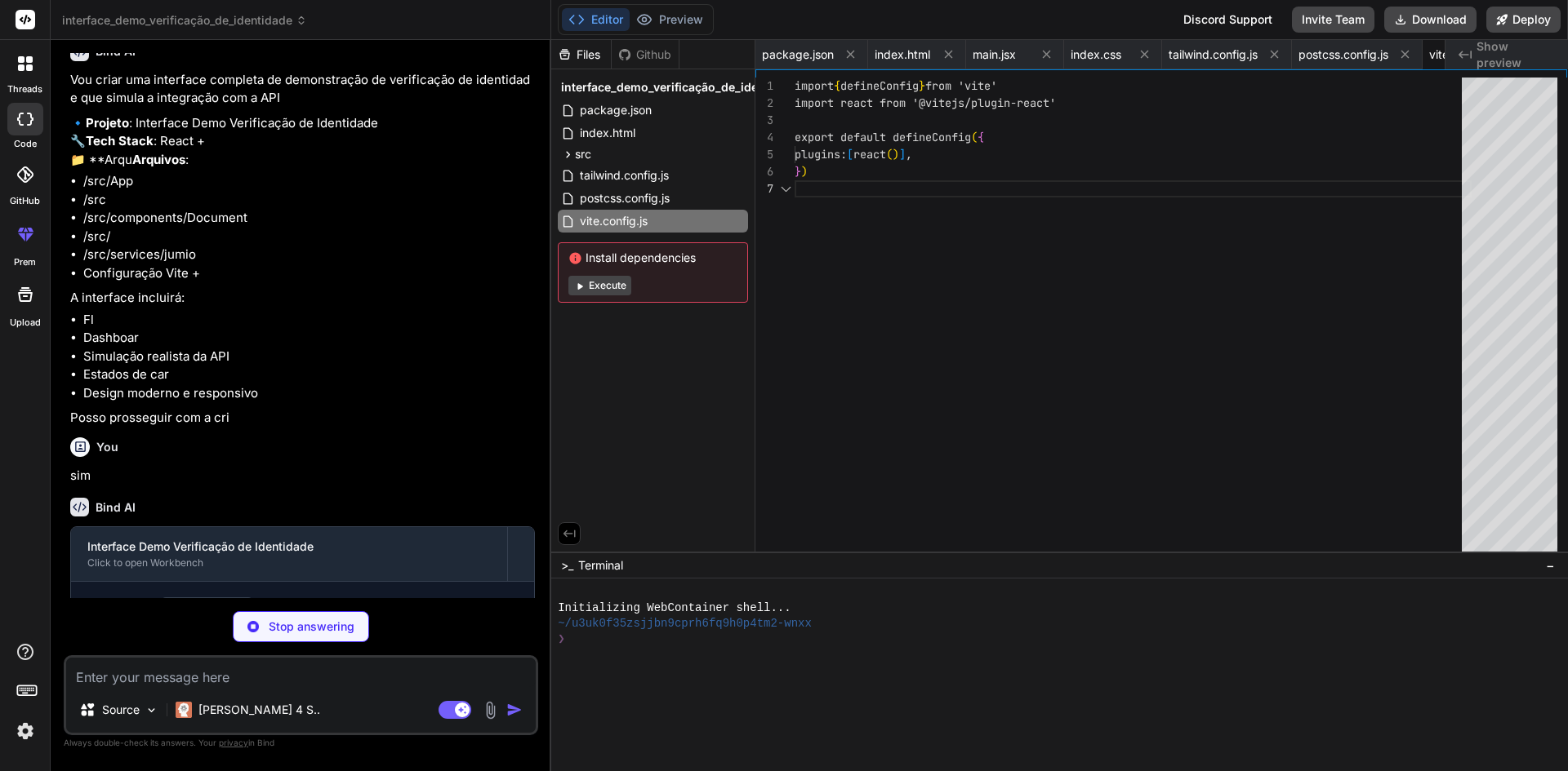
scroll to position [0, 93]
type textarea "x"
type textarea "export default App;"
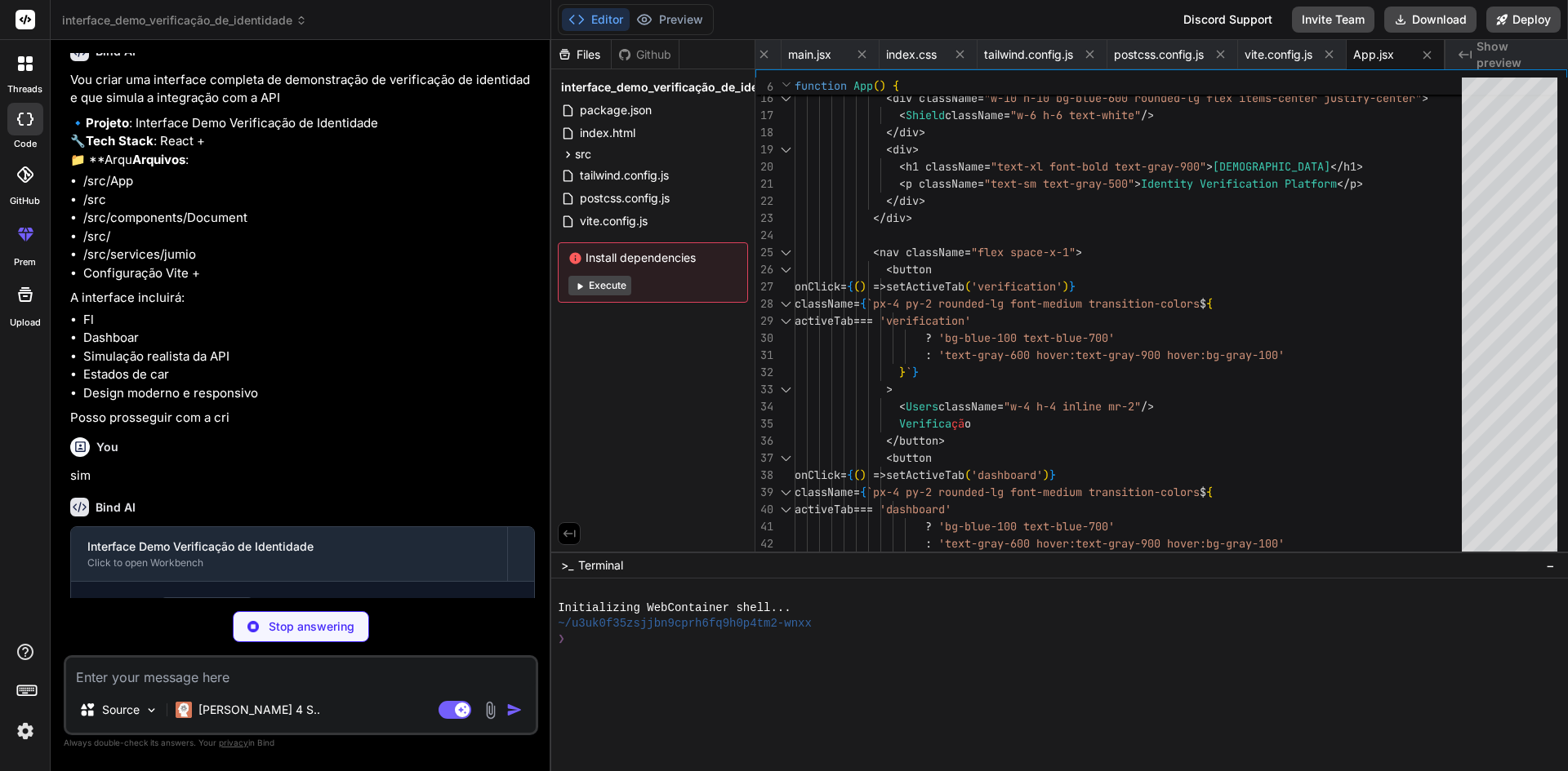
click at [611, 283] on button "Execute" at bounding box center [600, 285] width 63 height 19
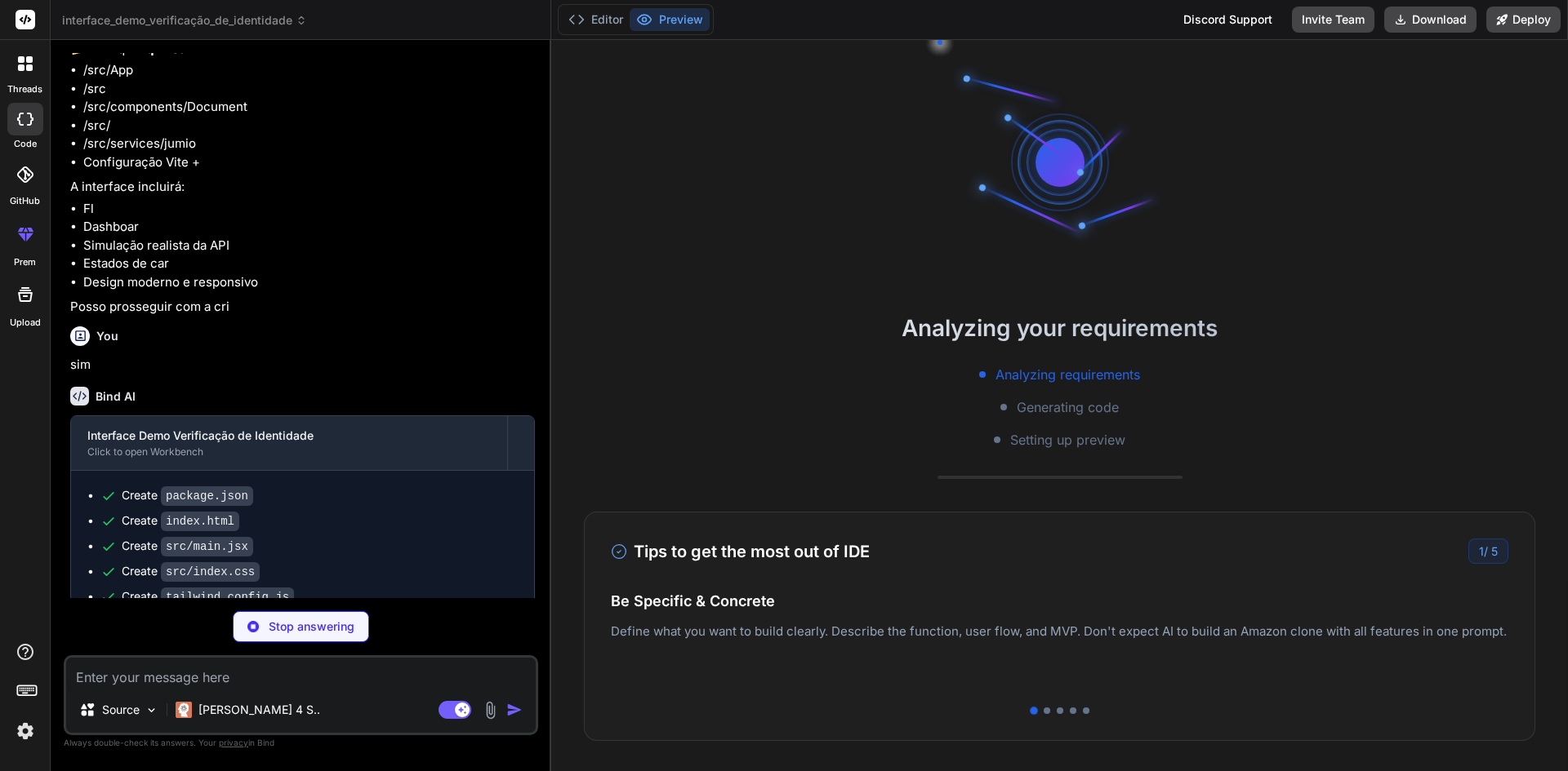
scroll to position [728, 0]
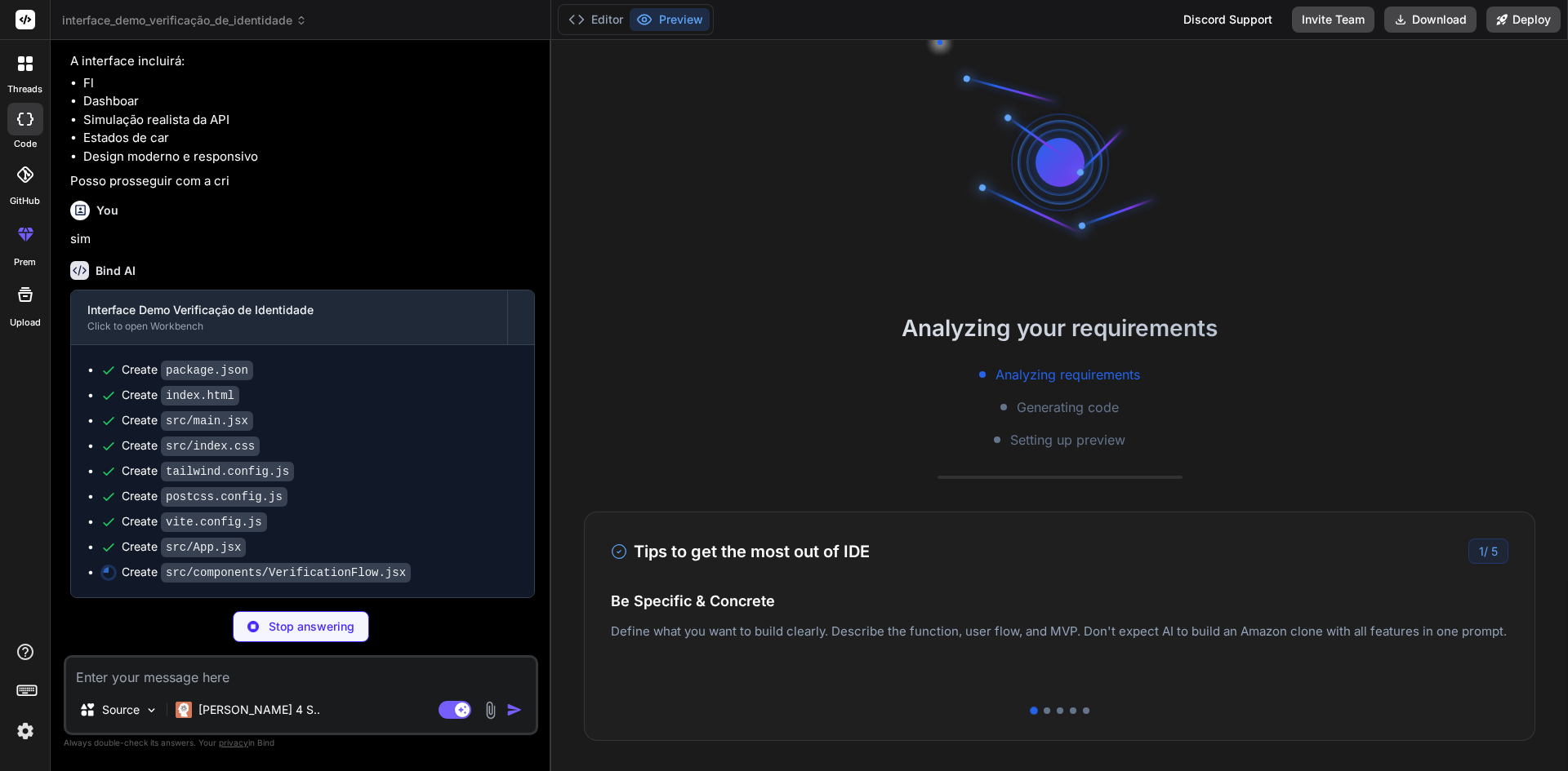
type textarea "x"
type textarea ")} </div> </div> ); }; export default VerificationFlow;"
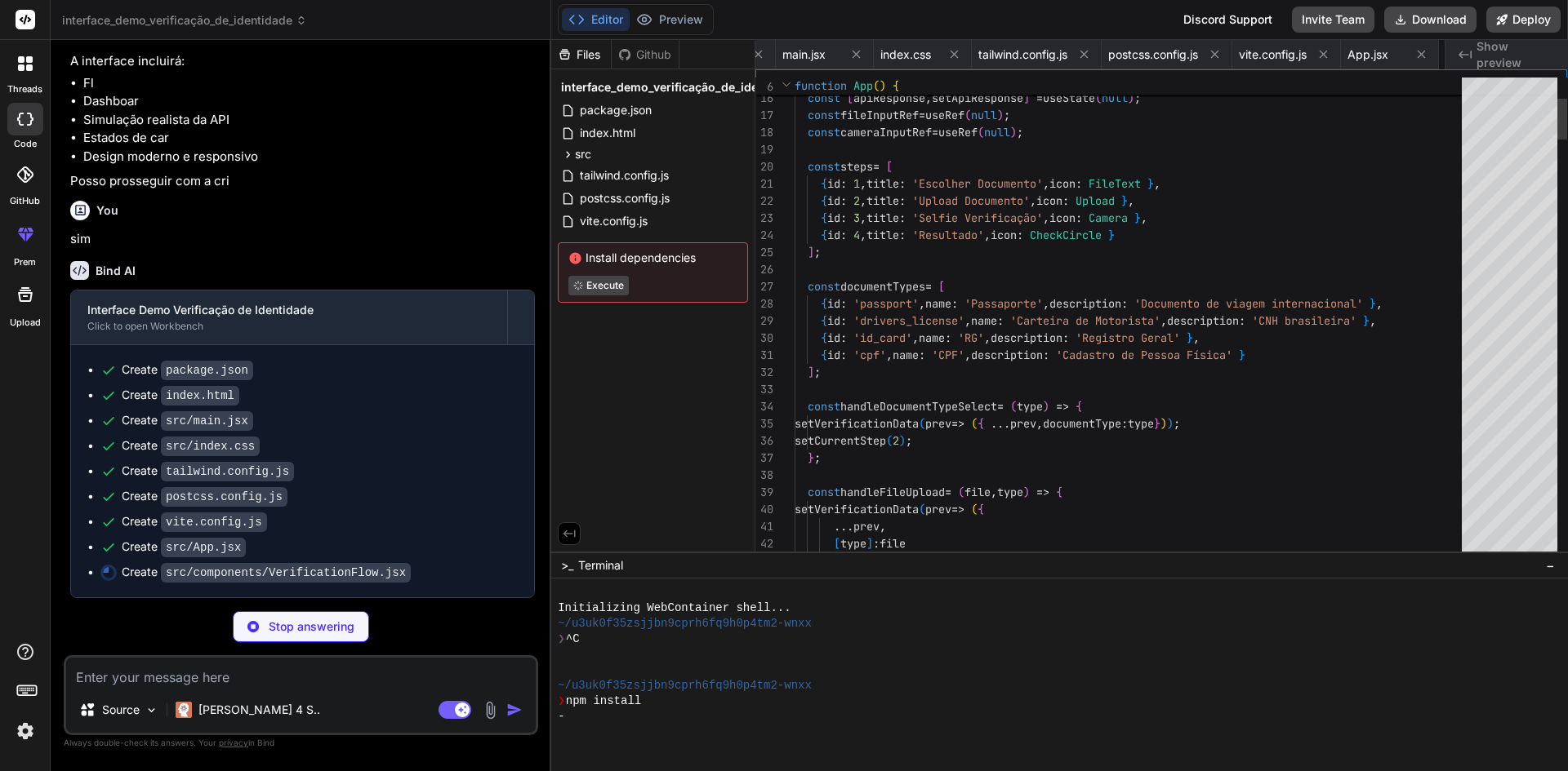
scroll to position [0, 336]
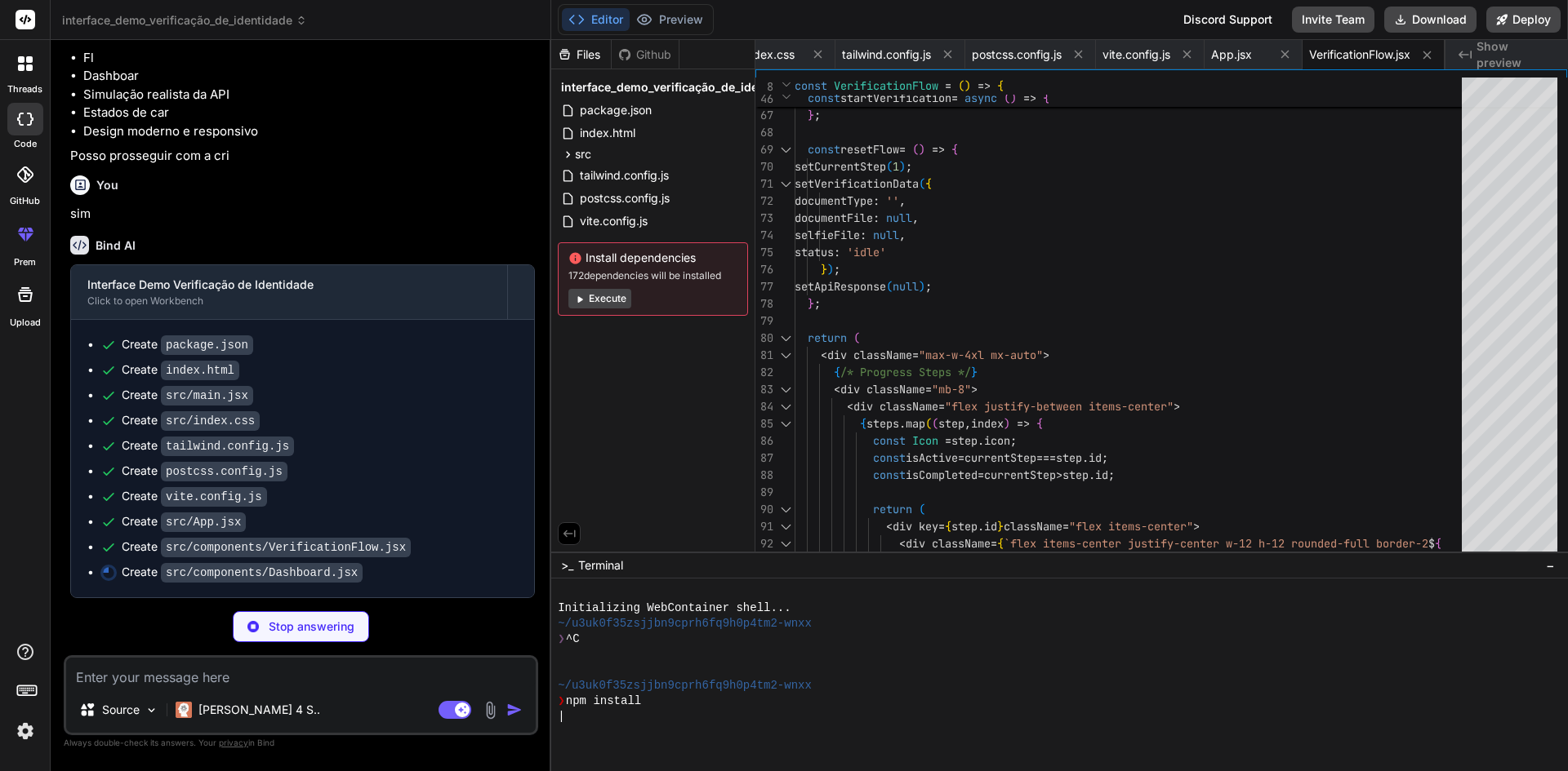
type textarea "x"
type textarea ")} </div> </div> ); }; export default Dashboard;"
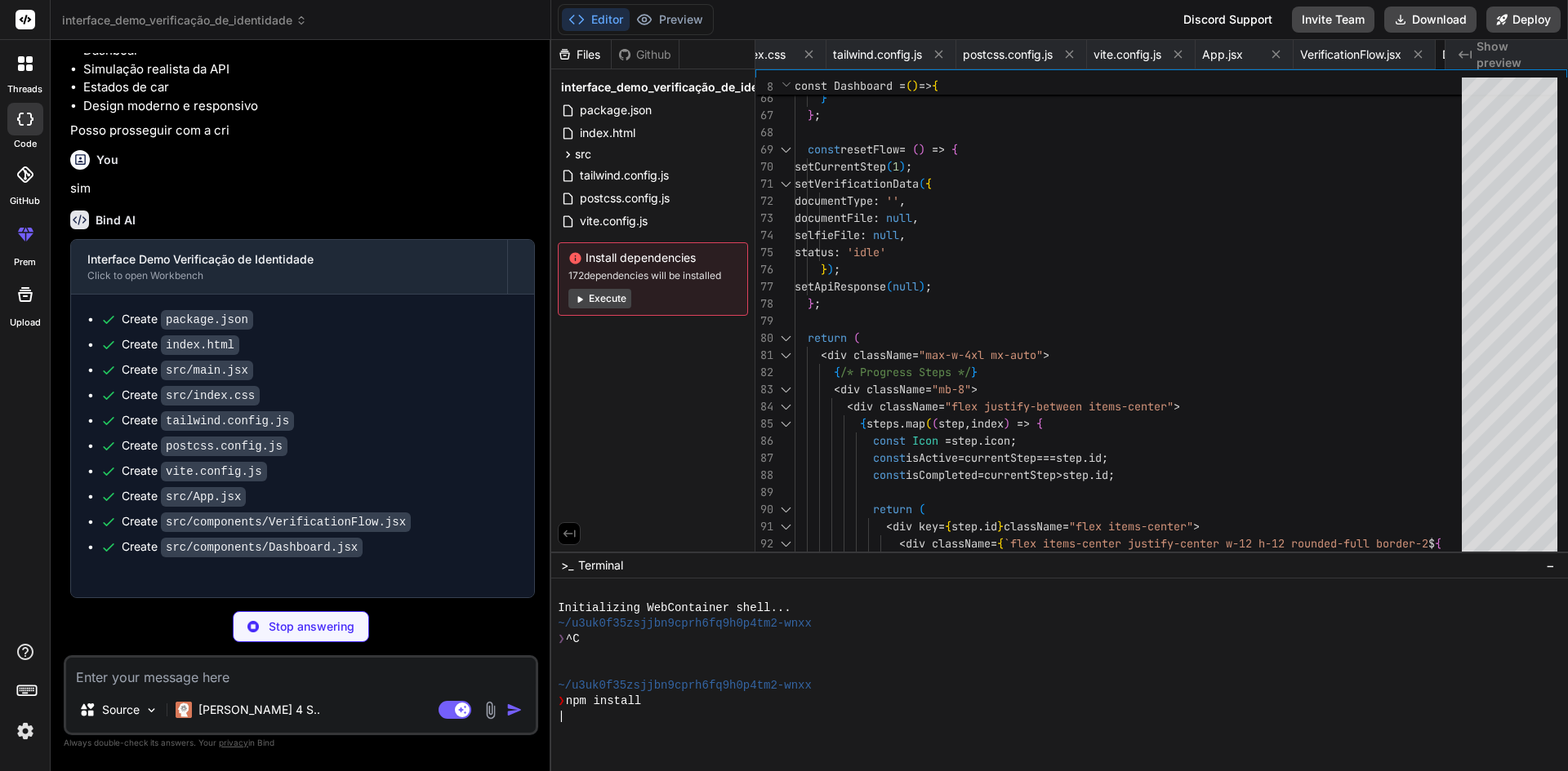
type textarea "x"
type textarea "// Instância singleton da API export const jumioApi = new JumioApiService();"
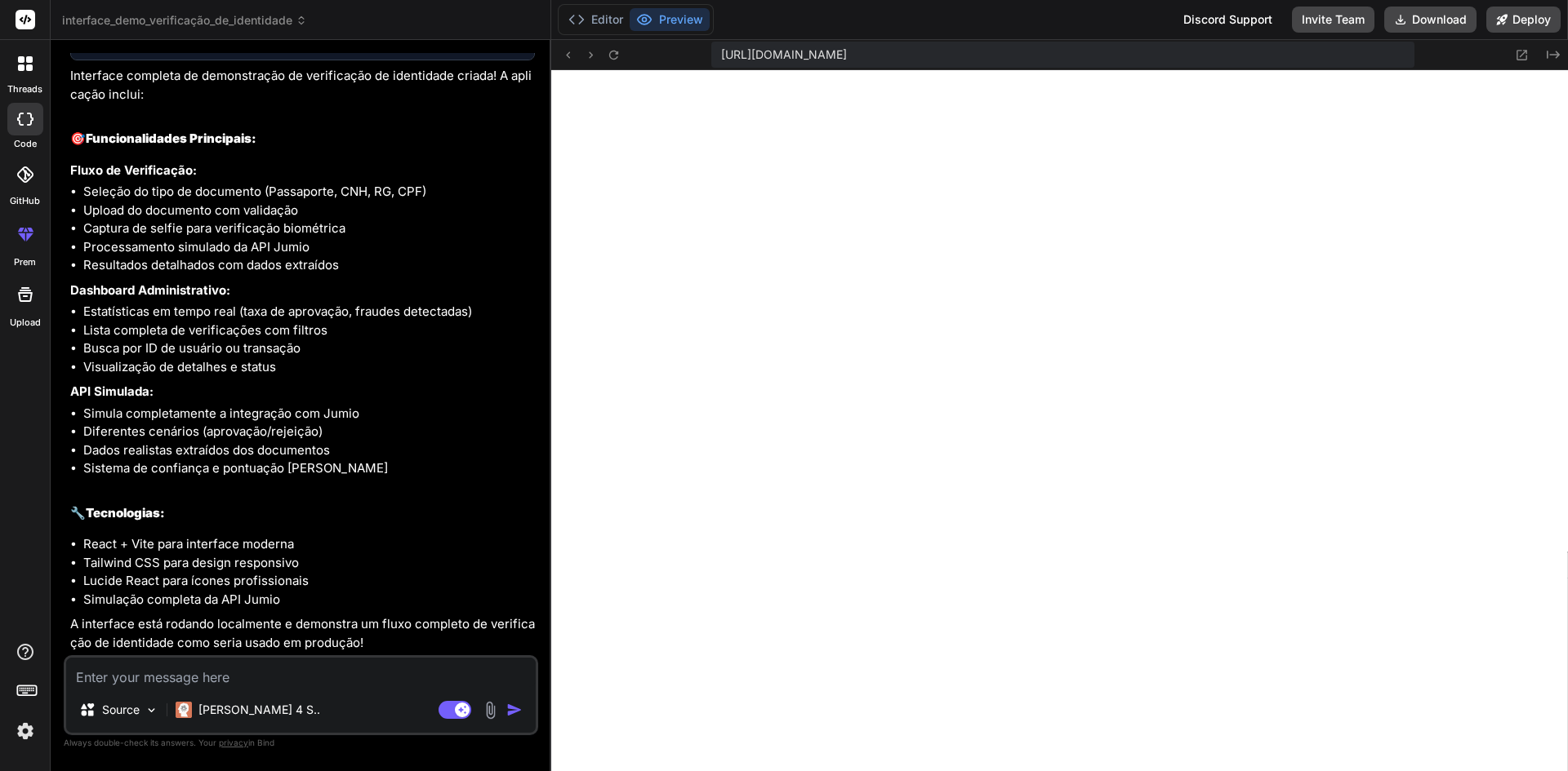
scroll to position [1438, 0]
click at [606, 14] on button "Editor" at bounding box center [596, 18] width 68 height 22
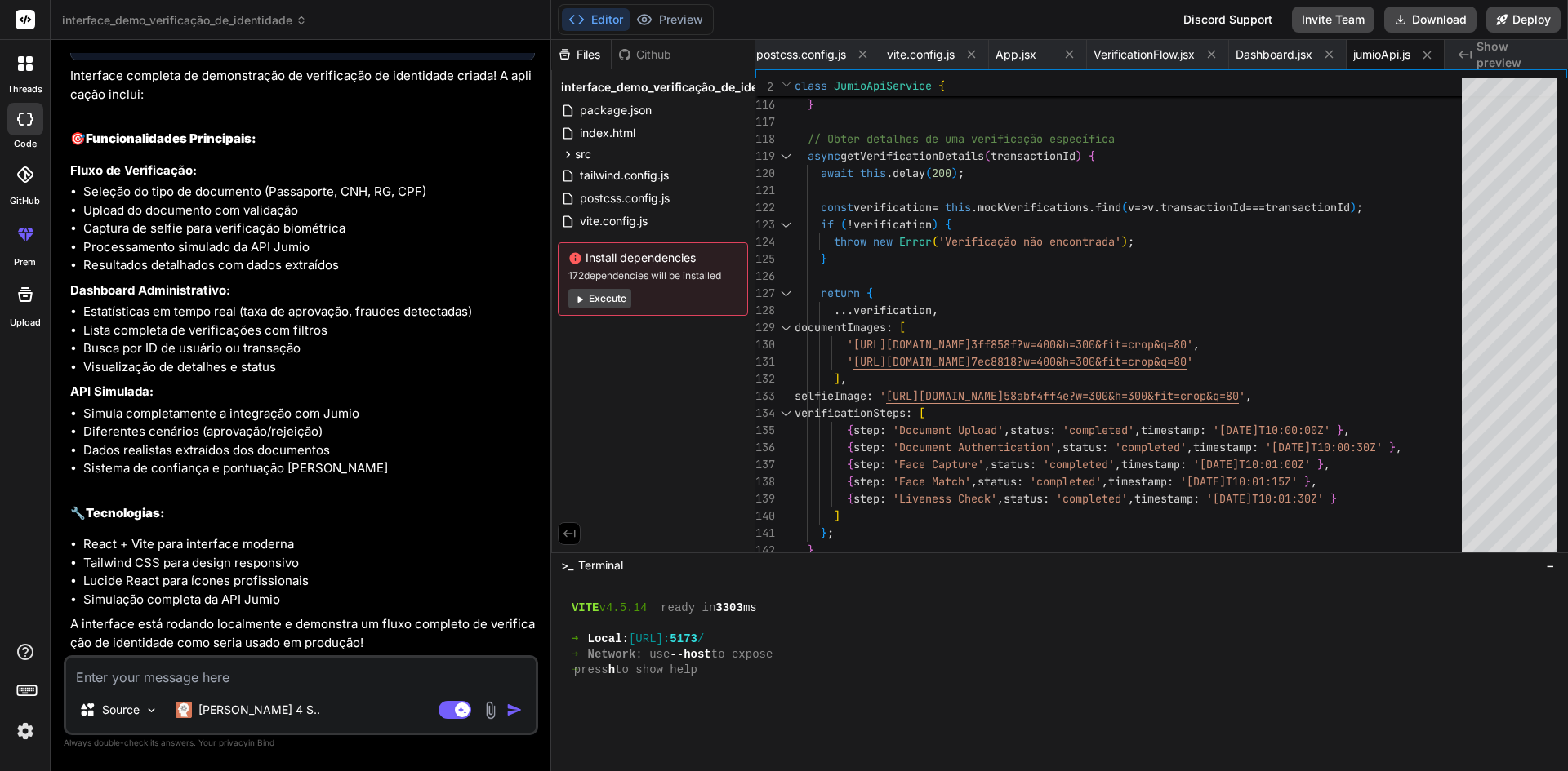
click at [605, 292] on button "Execute" at bounding box center [600, 299] width 63 height 19
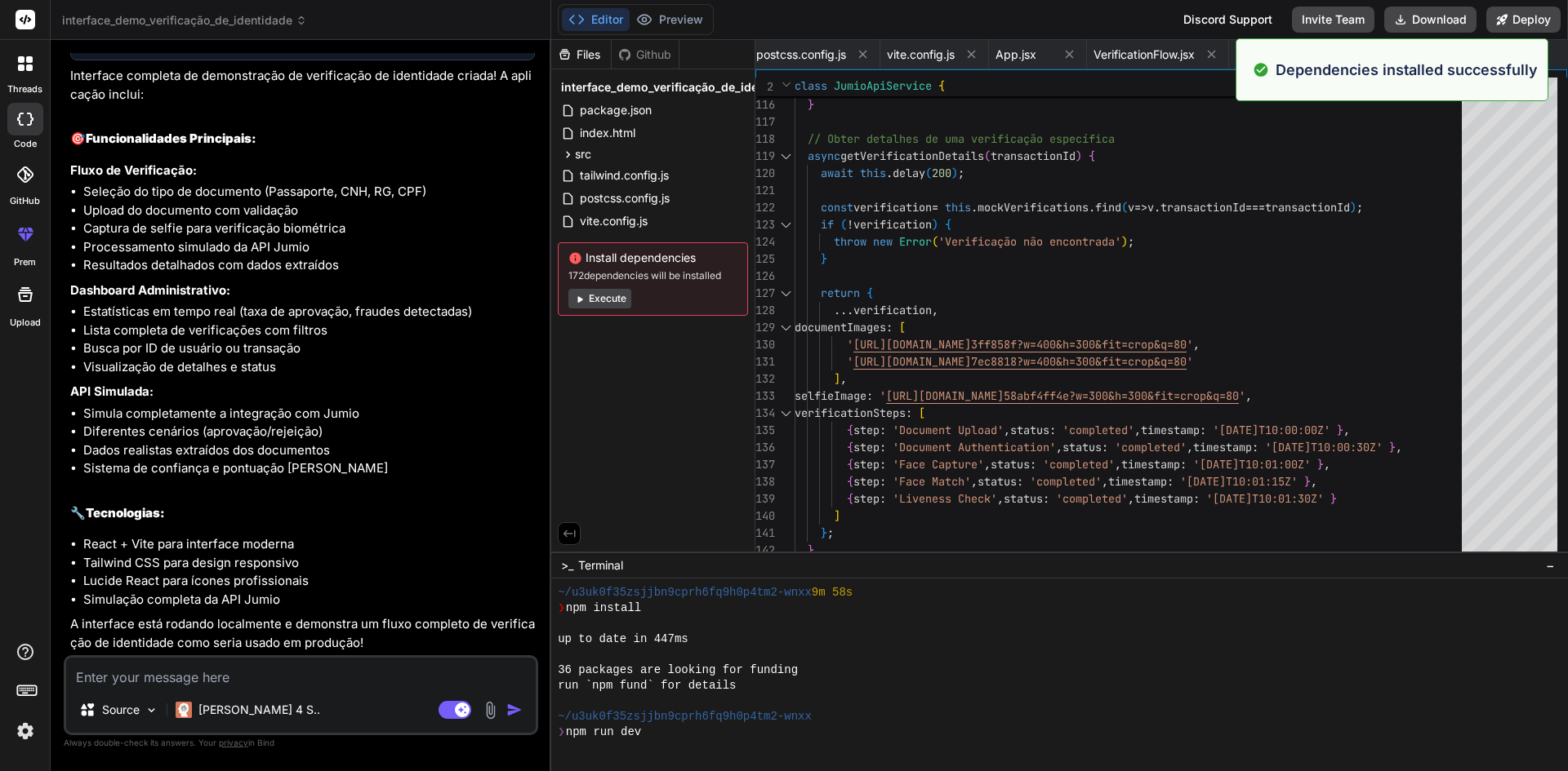
scroll to position [900, 0]
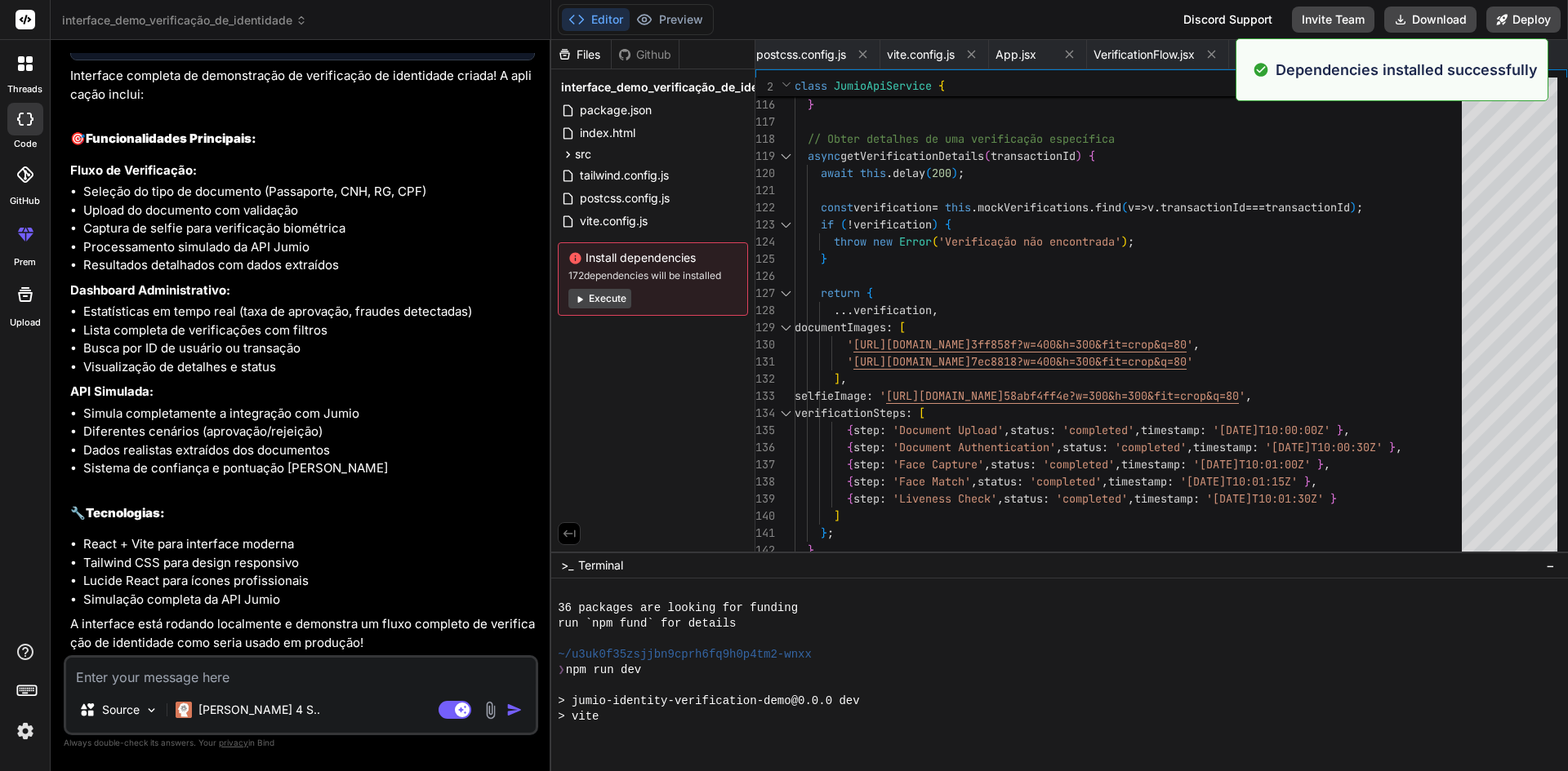
click at [628, 386] on div "Files Github interface_demo_verificação_de_identidade package.json index.html s…" at bounding box center [653, 296] width 205 height 512
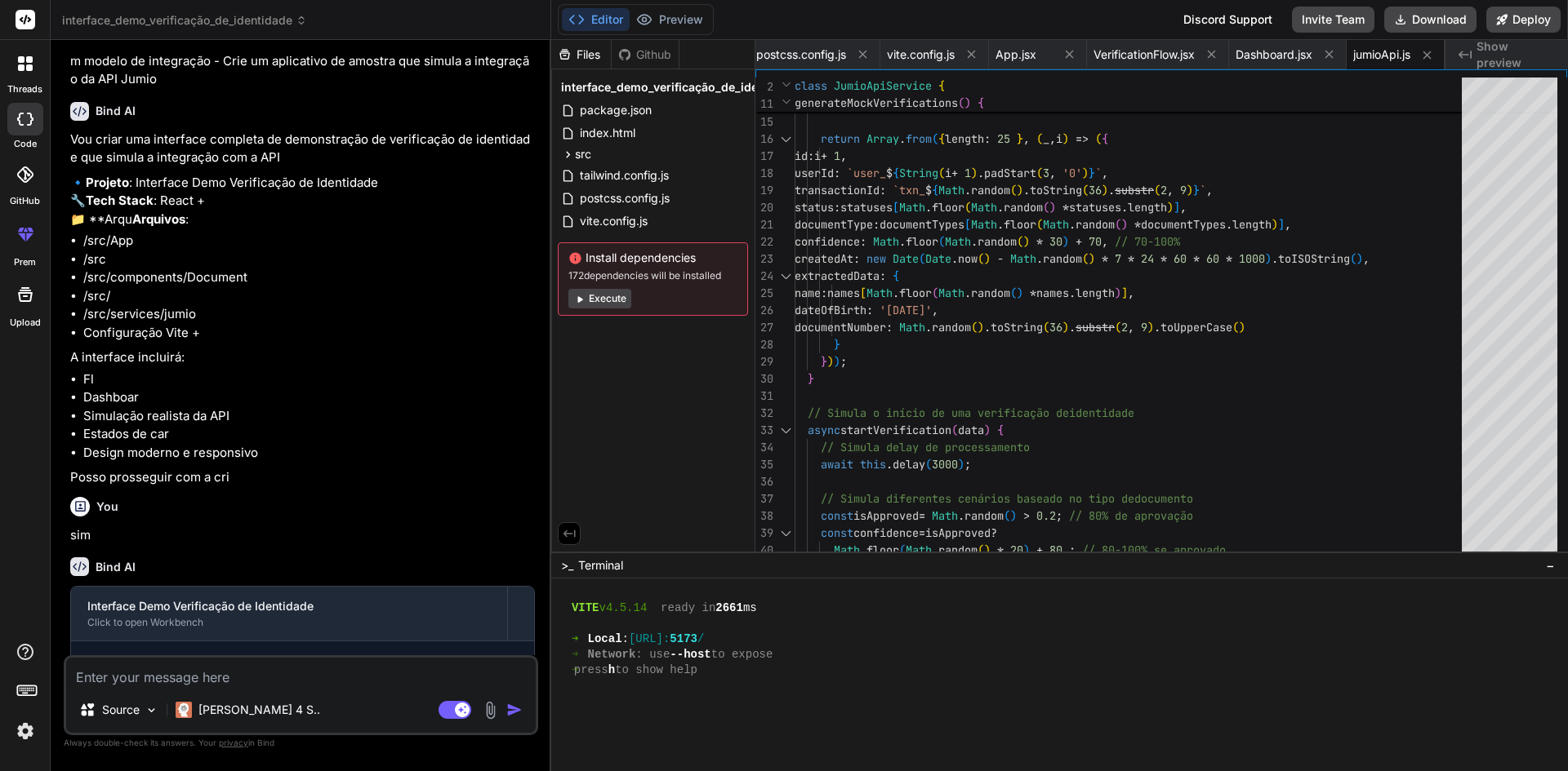
scroll to position [0, 0]
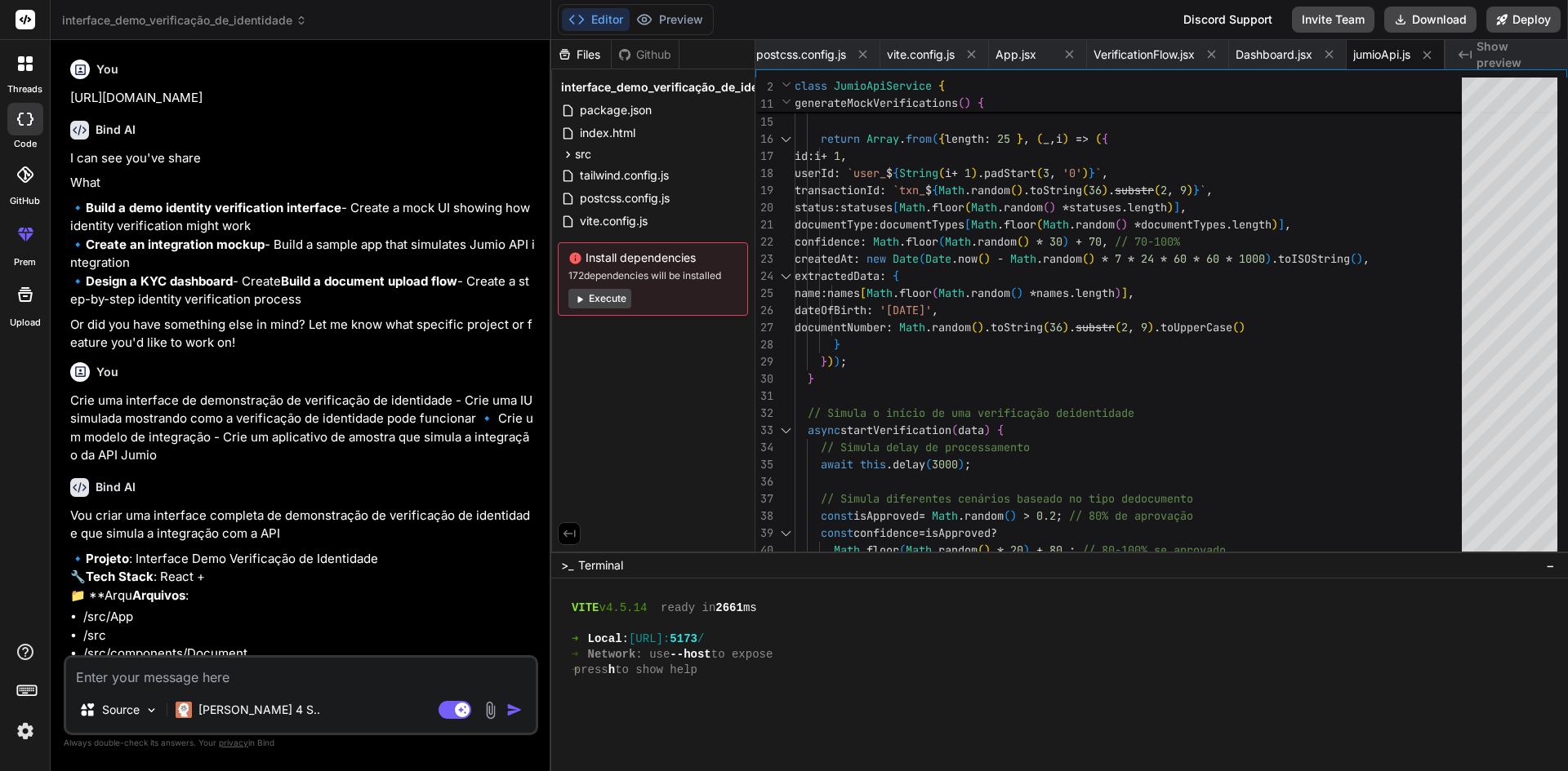
drag, startPoint x: 93, startPoint y: 205, endPoint x: 165, endPoint y: 262, distance: 91.8
click at [165, 262] on p "🔹 Build a demo identity verification interface - Create a mock UI showing how i…" at bounding box center [302, 254] width 465 height 110
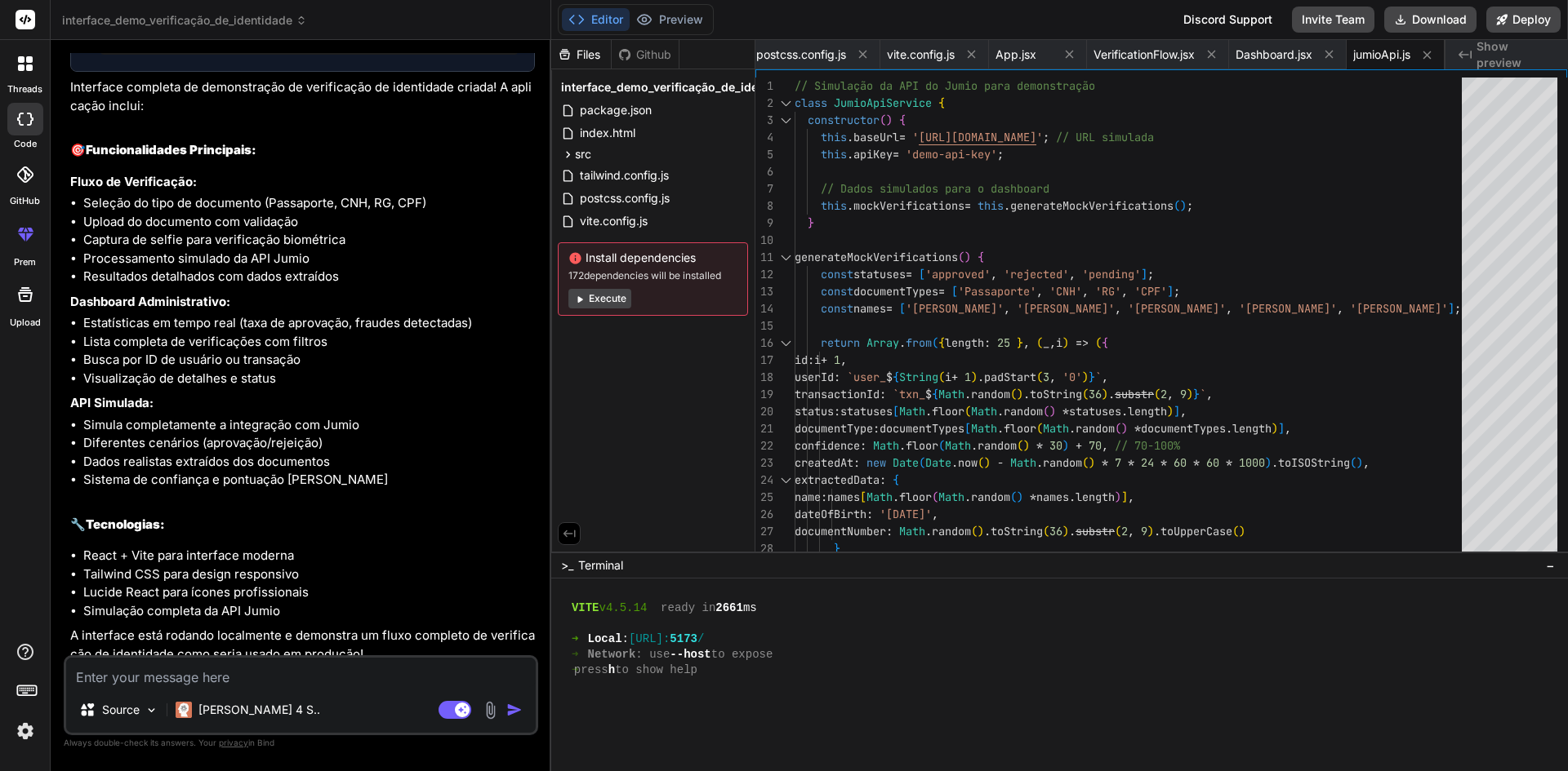
scroll to position [1438, 0]
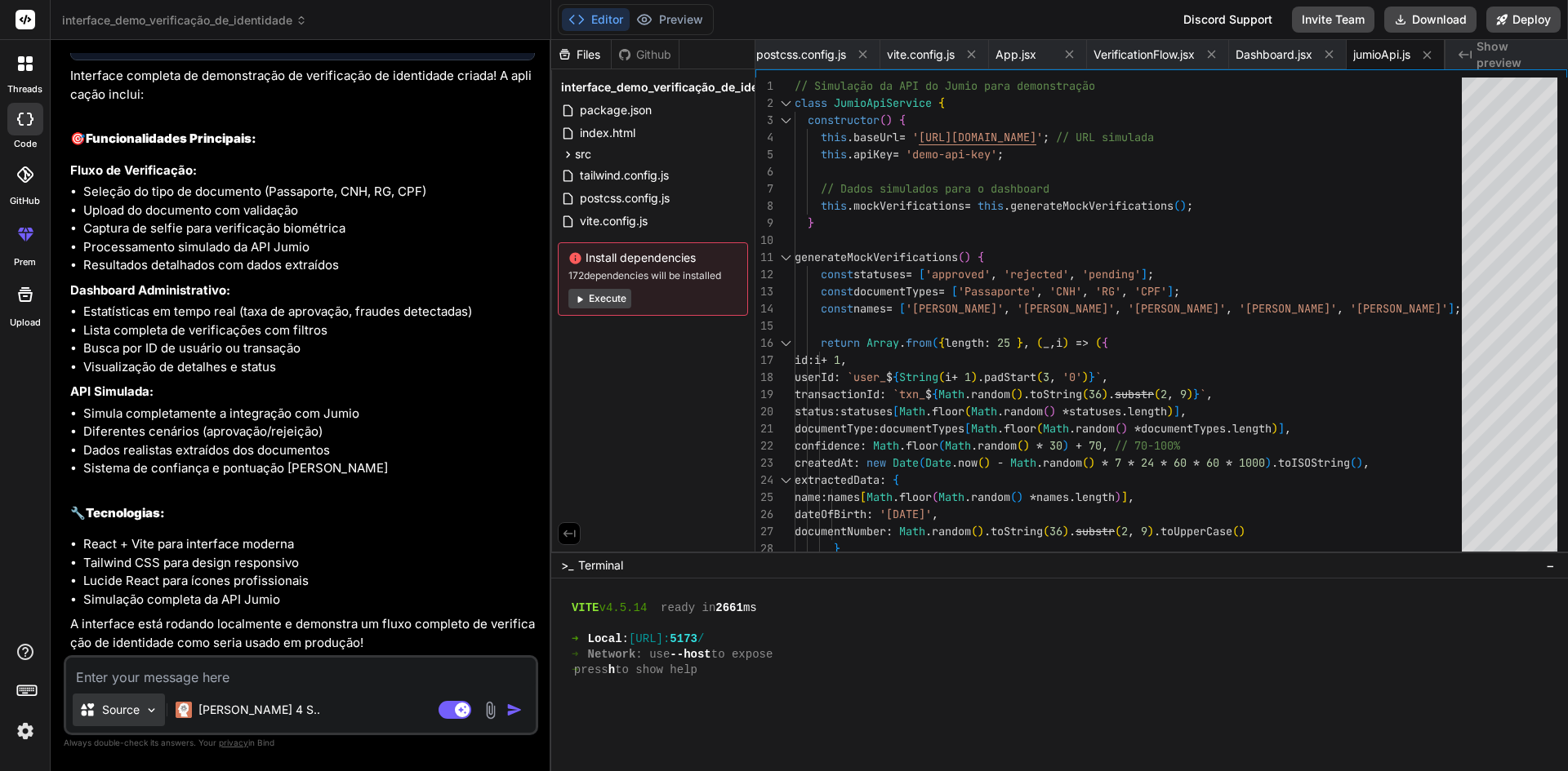
click at [151, 708] on img at bounding box center [151, 711] width 14 height 14
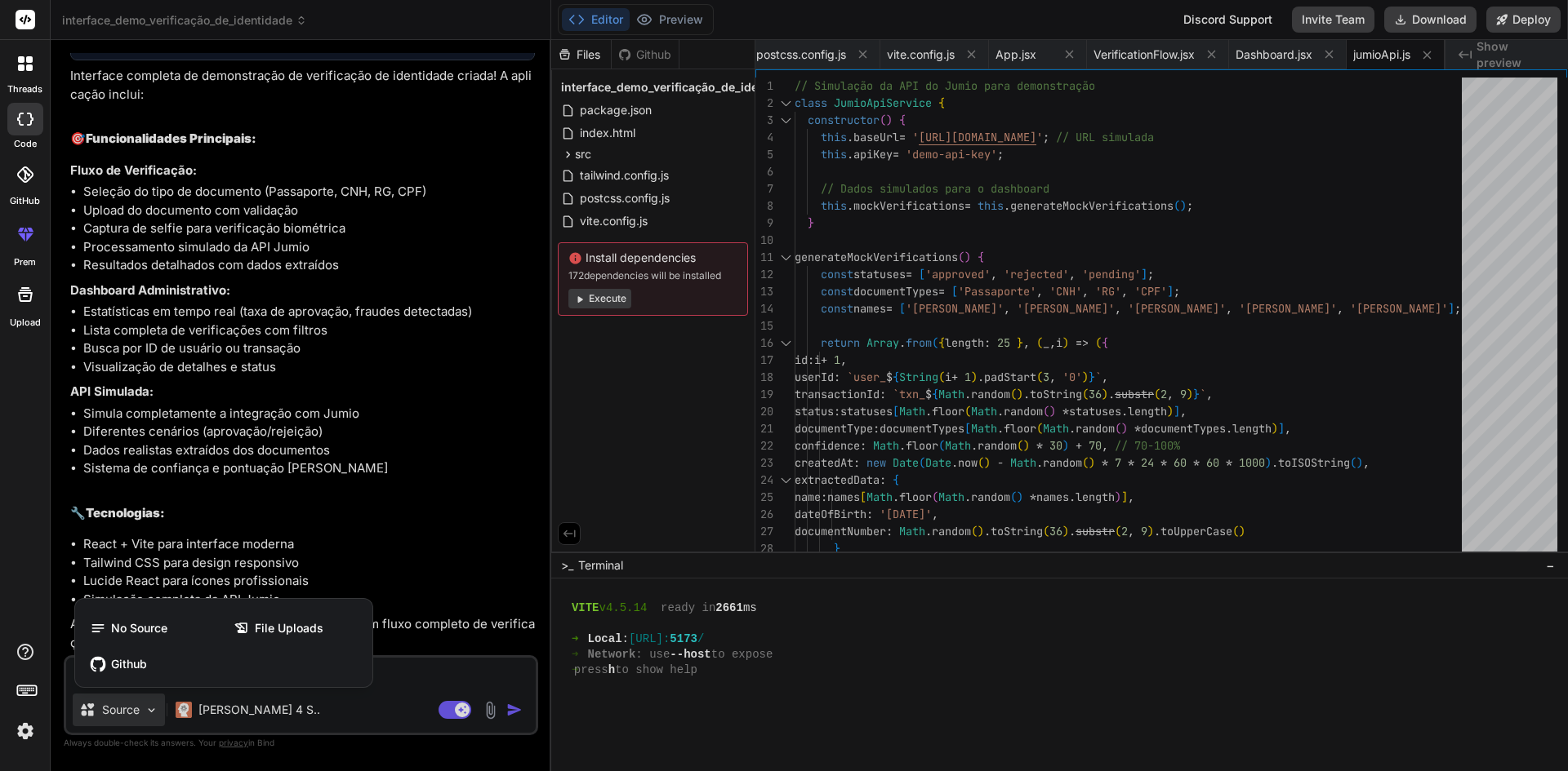
click at [151, 708] on div at bounding box center [784, 386] width 1568 height 771
type textarea "x"
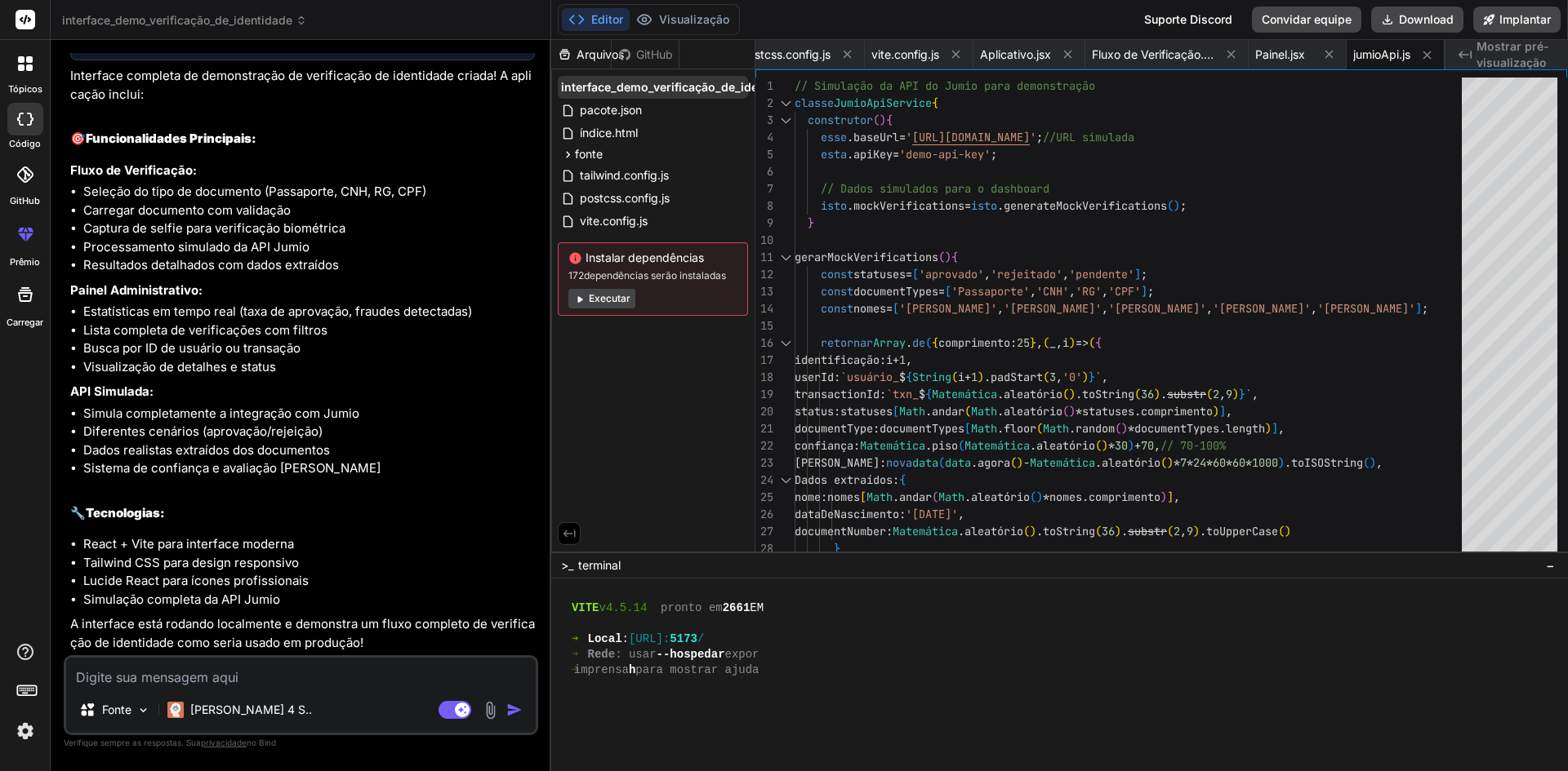
click at [673, 82] on font "interface_demo_verificação_de_identidade" at bounding box center [681, 87] width 240 height 14
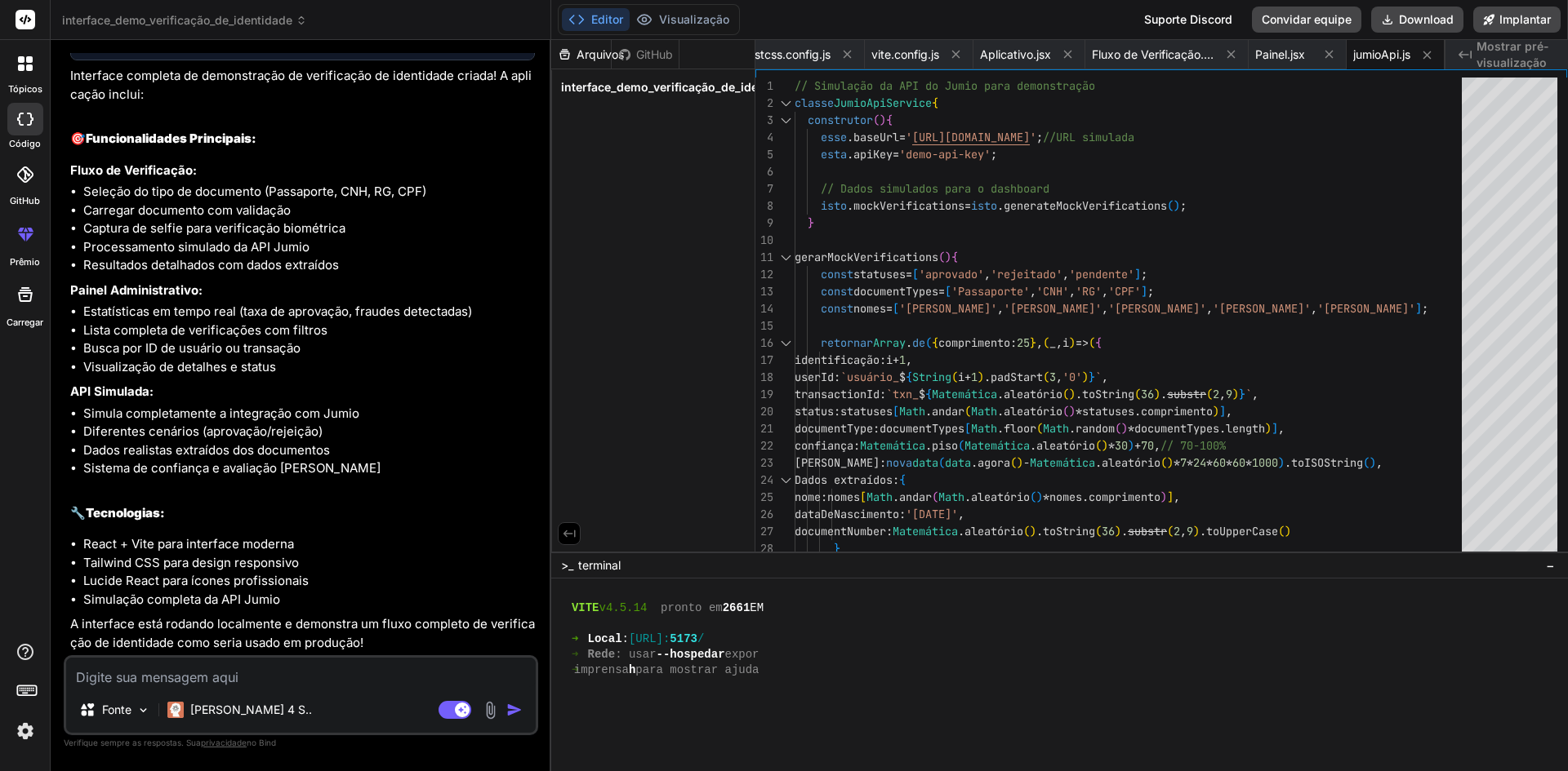
click at [673, 82] on font "interface_demo_verificação_de_identidade" at bounding box center [681, 87] width 240 height 14
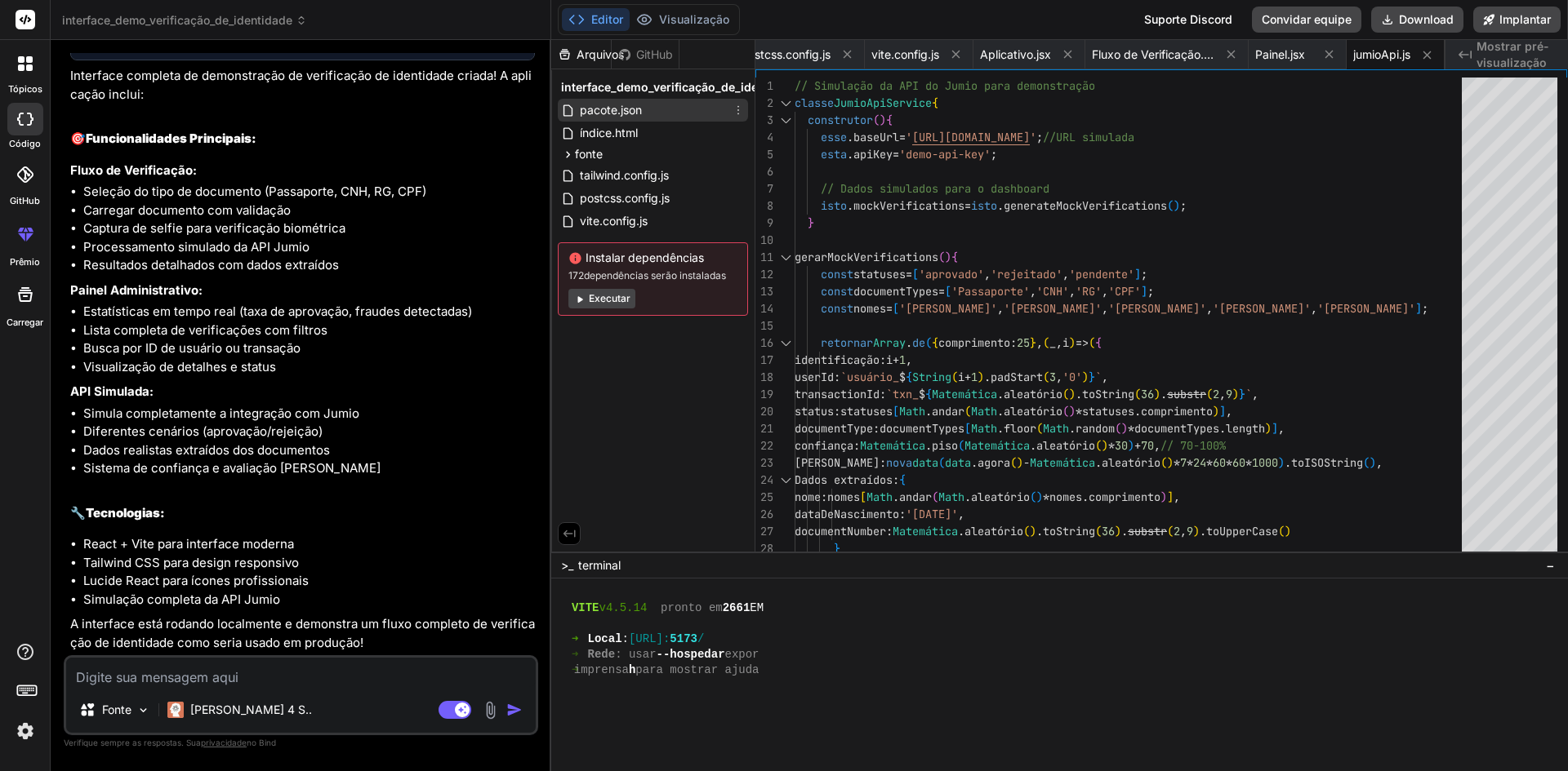
click at [621, 108] on font "pacote.json" at bounding box center [611, 110] width 62 height 14
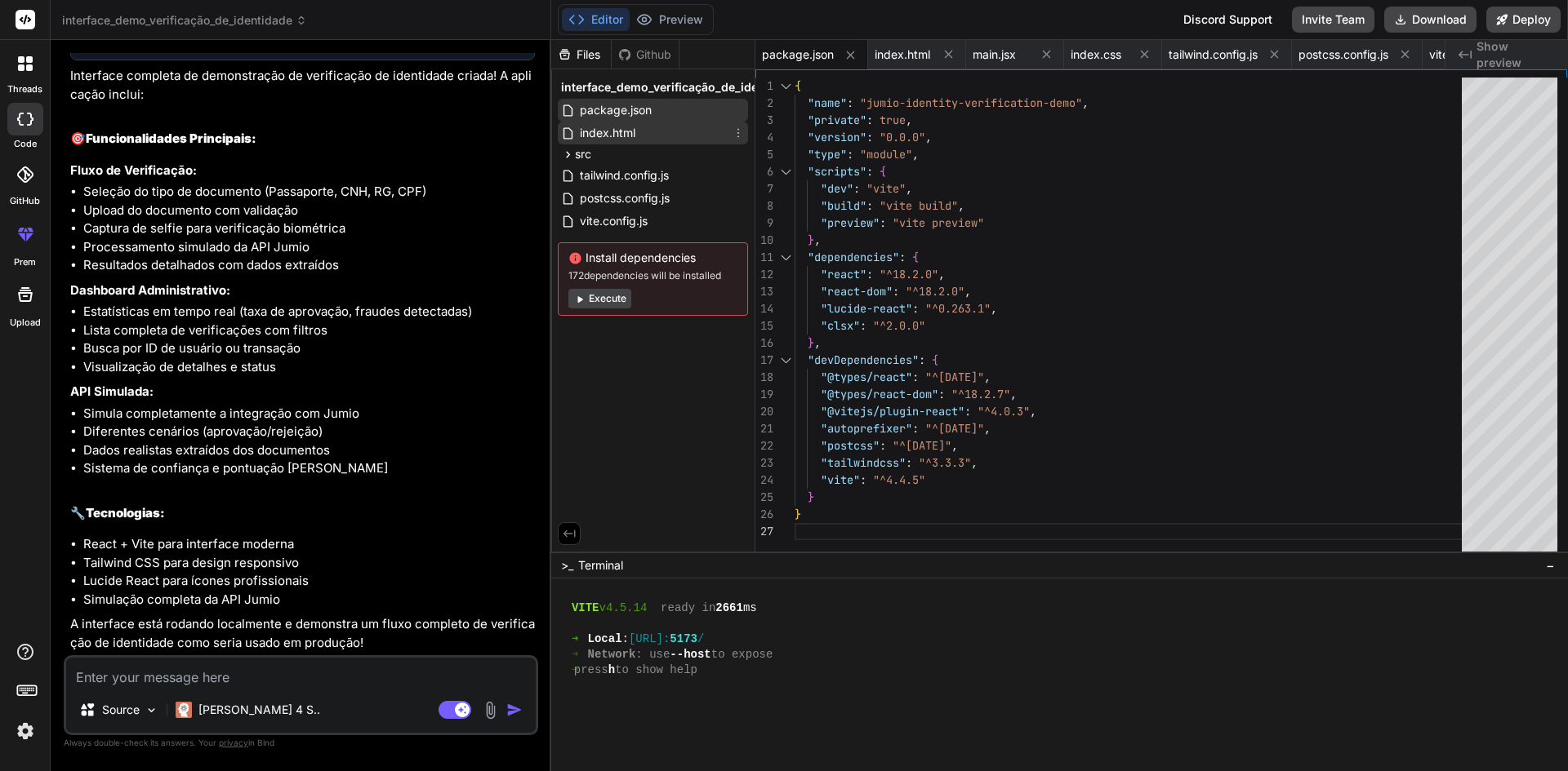
click at [607, 130] on span "index.html" at bounding box center [608, 133] width 58 height 19
type textarea "<script type="module" src="/src/main.jsx"></script> </body> </html>"
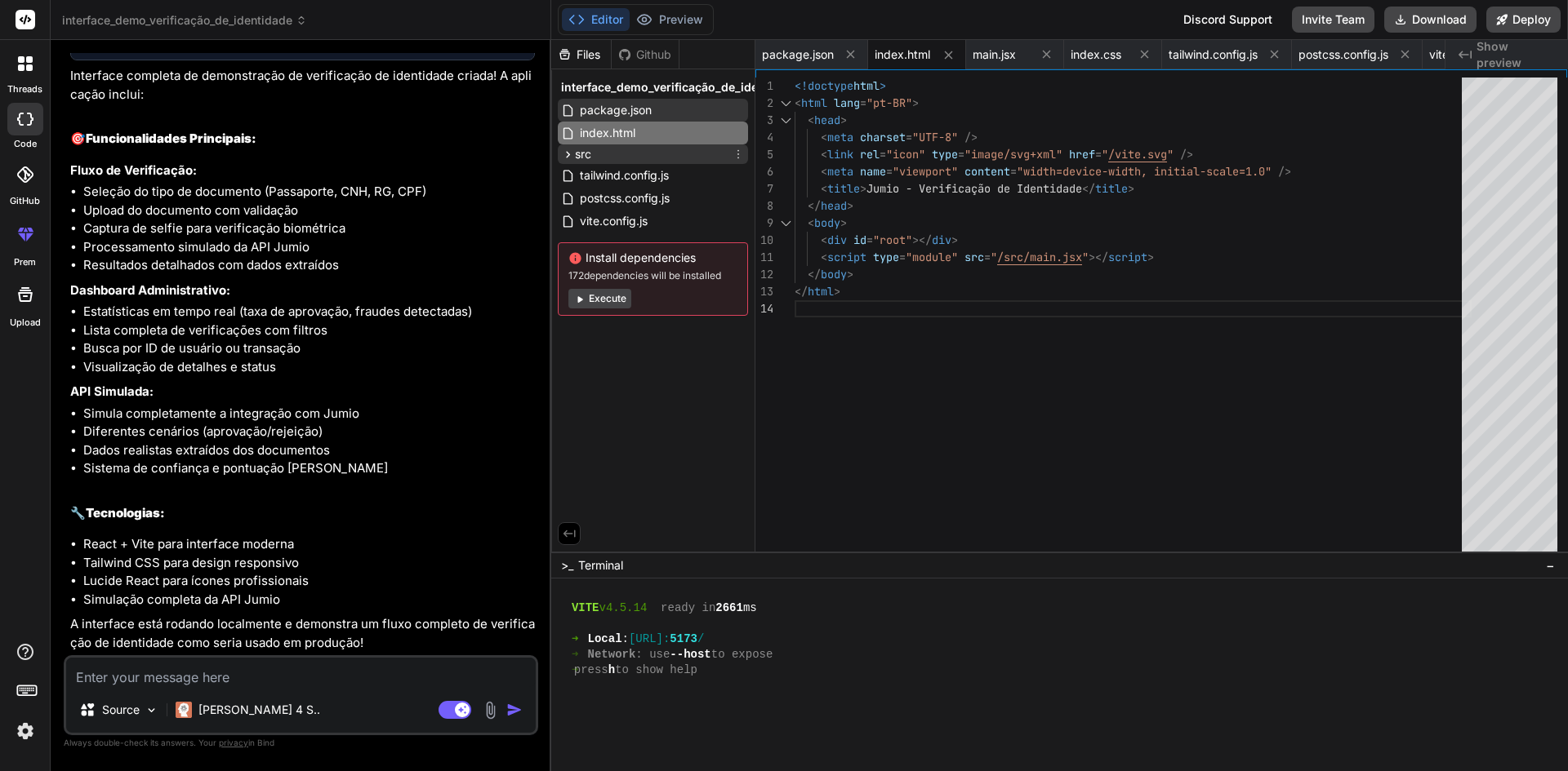
click at [586, 155] on span "src" at bounding box center [582, 154] width 17 height 17
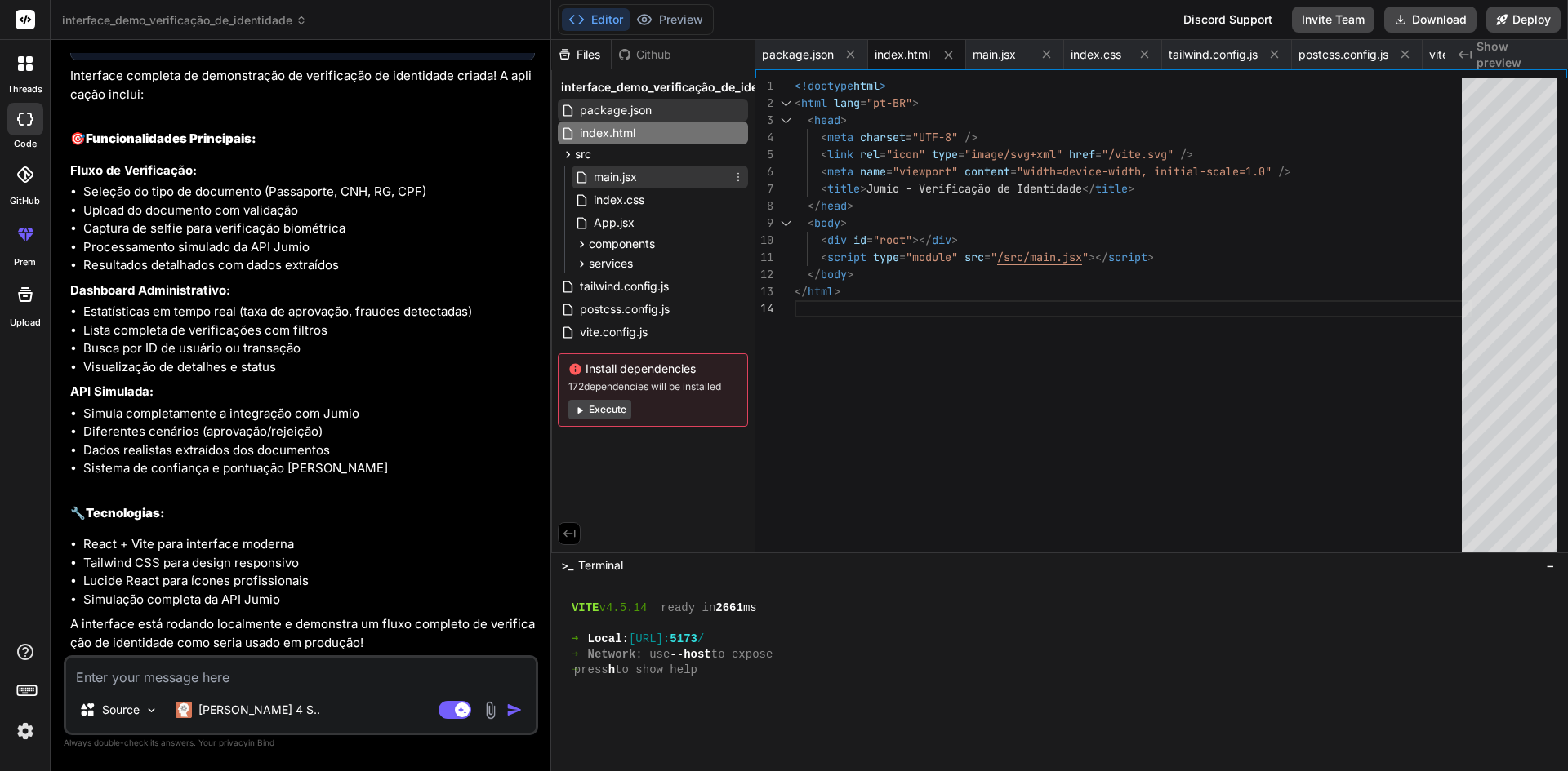
click at [610, 171] on span "main.jsx" at bounding box center [616, 177] width 47 height 19
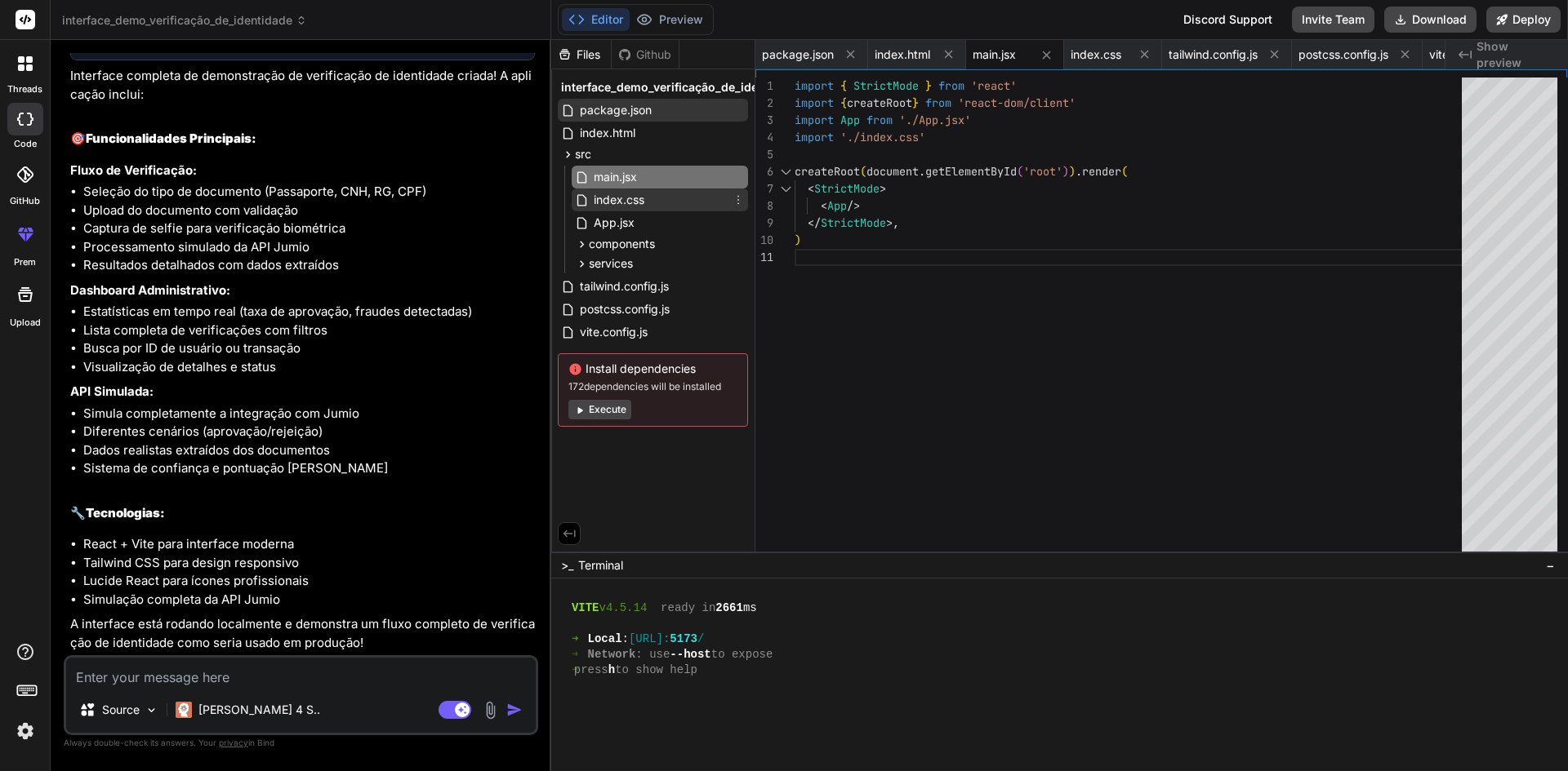
click at [610, 198] on span "index.css" at bounding box center [618, 200] width 54 height 19
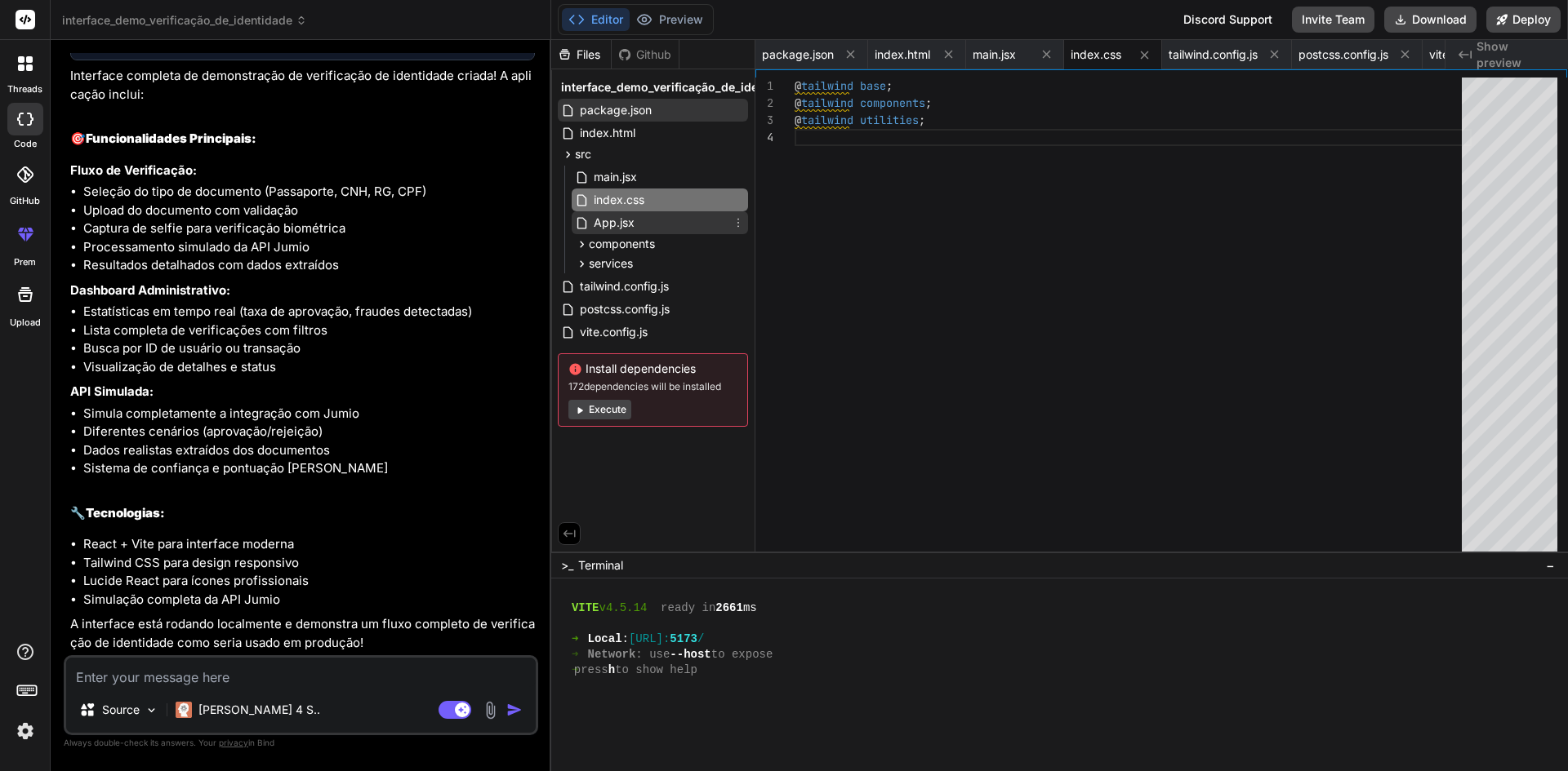
click at [605, 220] on span "App.jsx" at bounding box center [614, 223] width 44 height 19
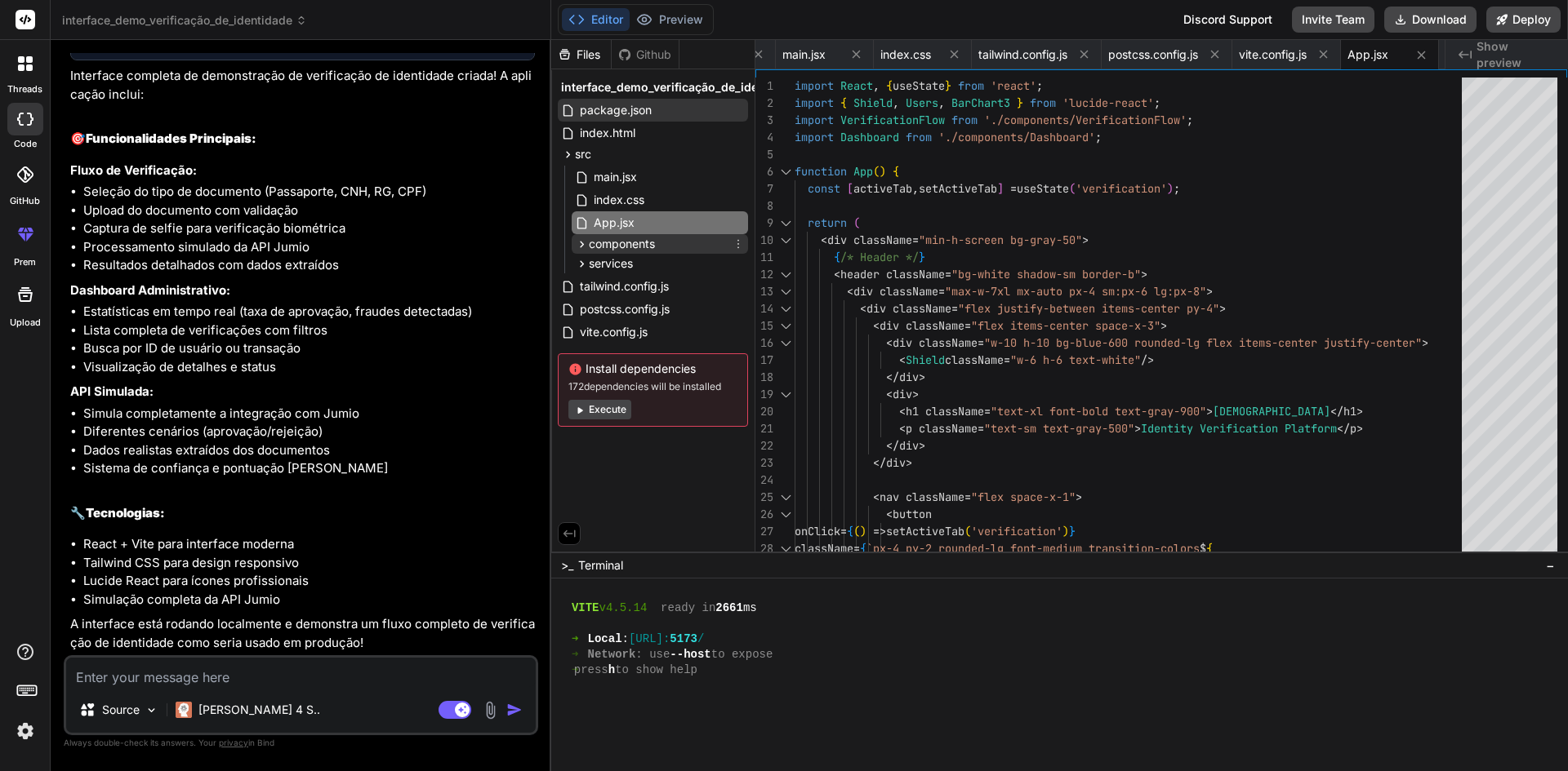
click at [637, 242] on span "components" at bounding box center [622, 243] width 66 height 17
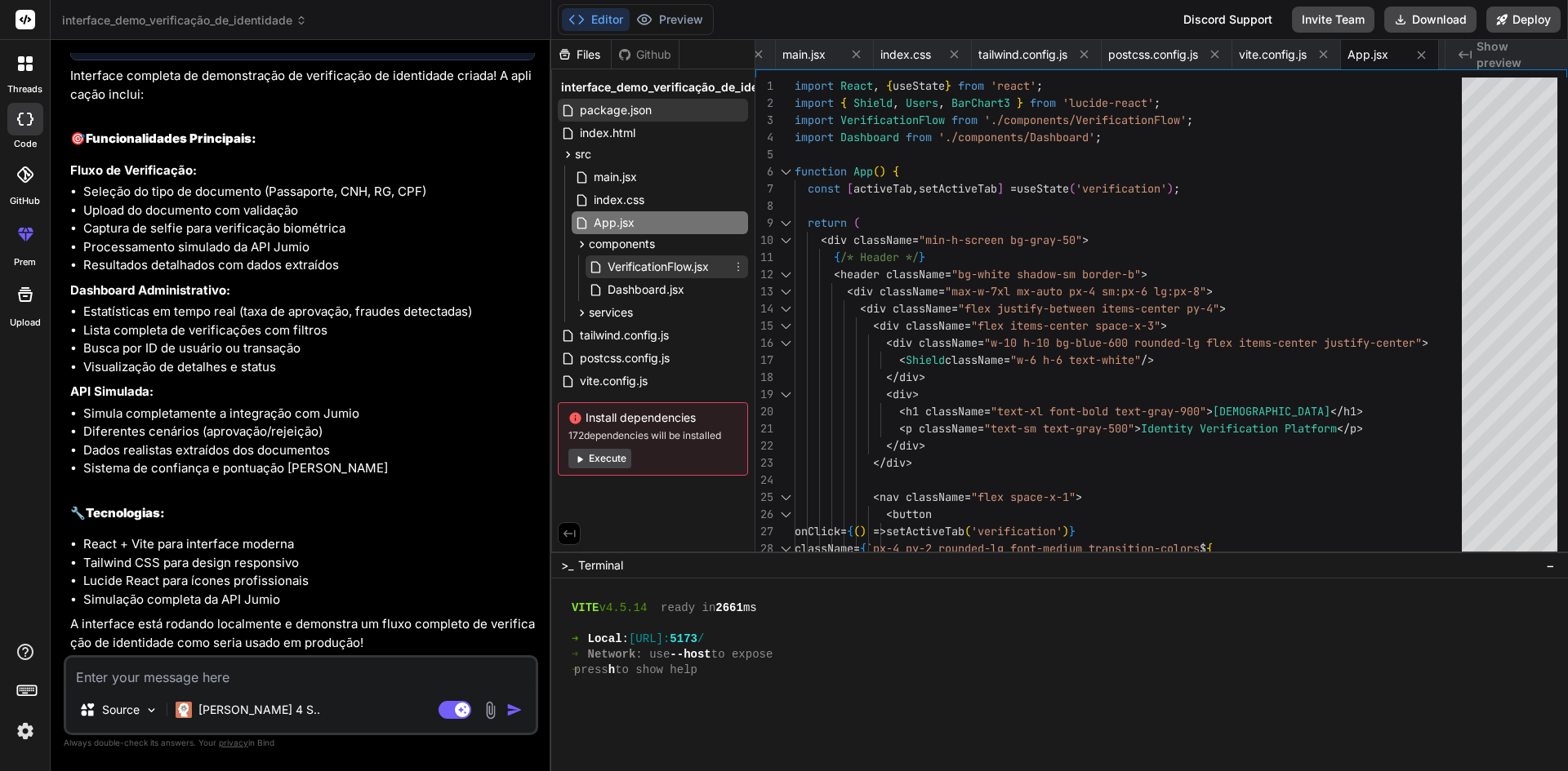
click at [641, 265] on span "VerificationFlow.jsx" at bounding box center [657, 267] width 104 height 19
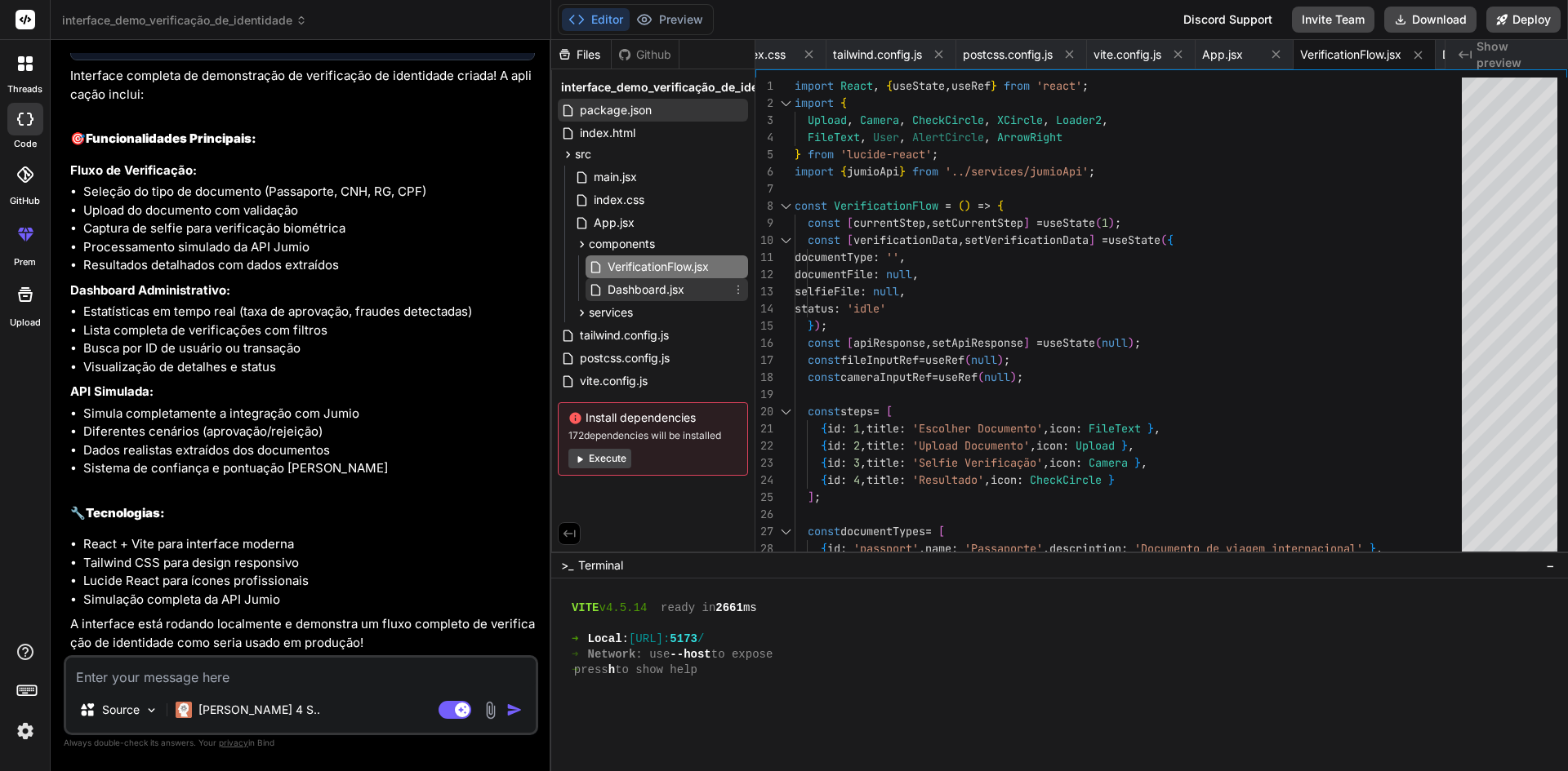
click at [638, 285] on span "Dashboard.jsx" at bounding box center [646, 290] width 80 height 19
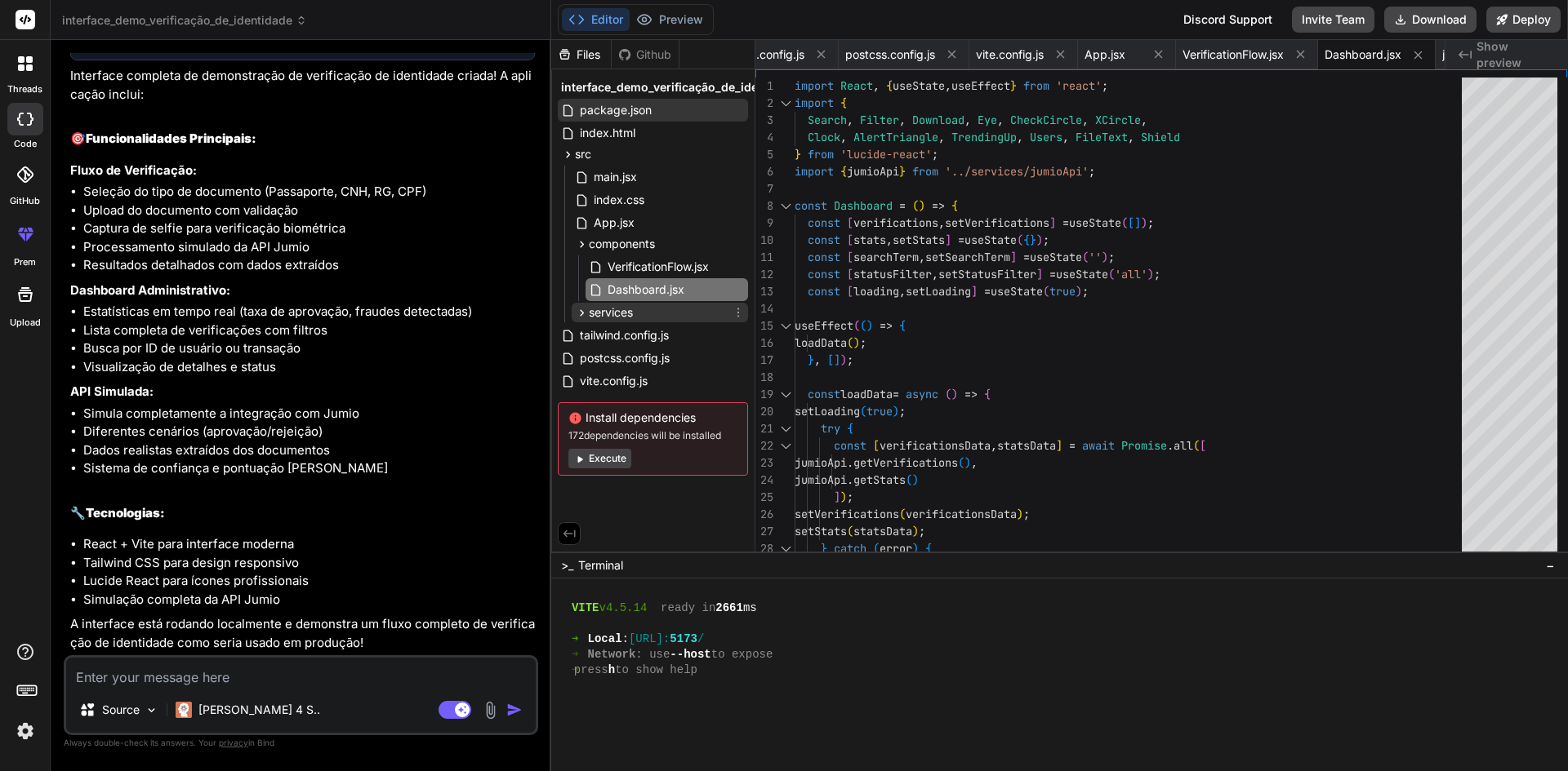
click at [610, 312] on span "services" at bounding box center [611, 312] width 44 height 17
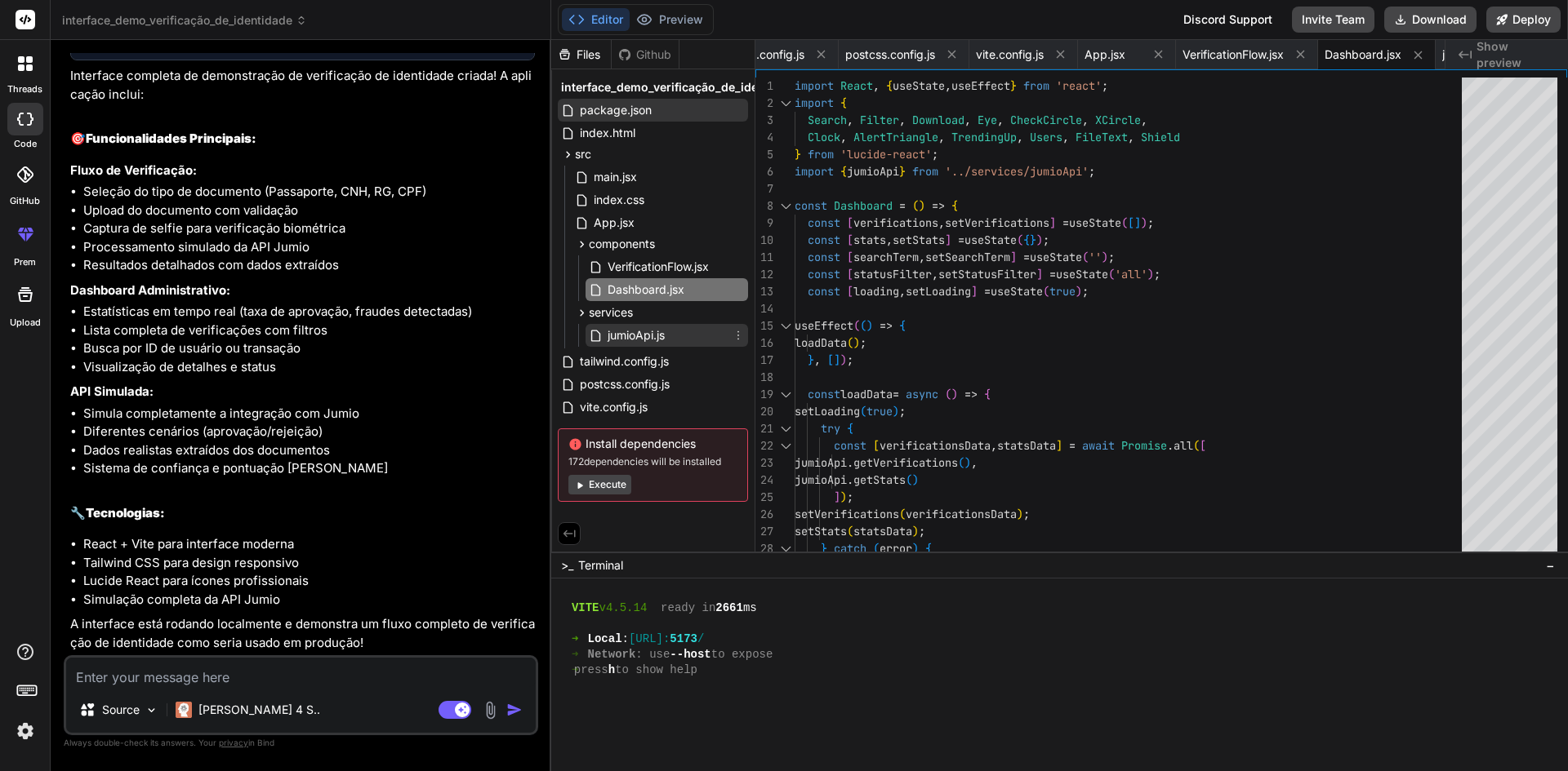
click at [616, 335] on span "jumioApi.js" at bounding box center [636, 336] width 60 height 19
type textarea "// Instância singleton da API export const jumioApi = new JumioApiService();"
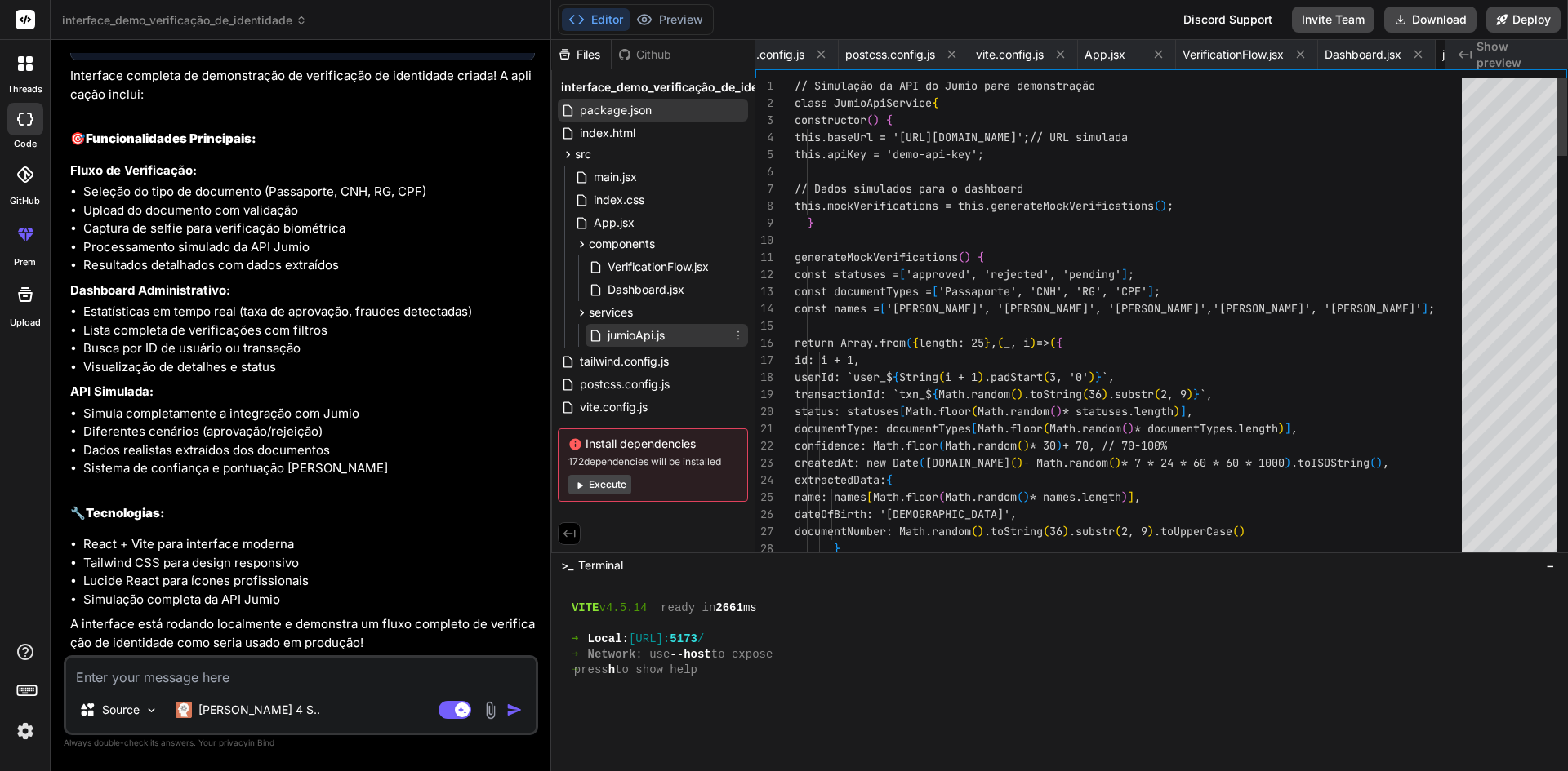
scroll to position [0, 553]
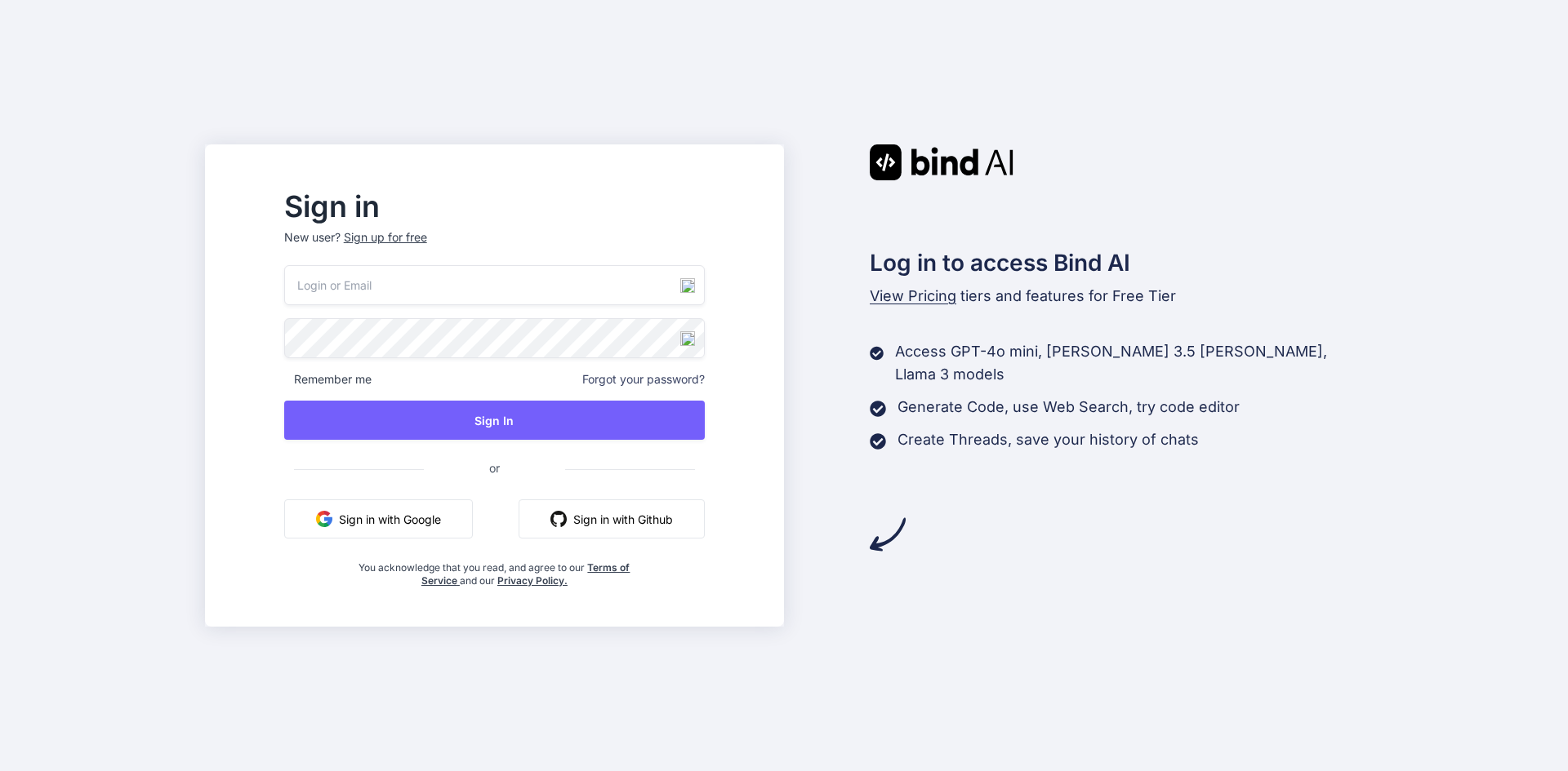
click at [425, 517] on button "Sign in with Google" at bounding box center [379, 519] width 189 height 39
